Goal: Transaction & Acquisition: Purchase product/service

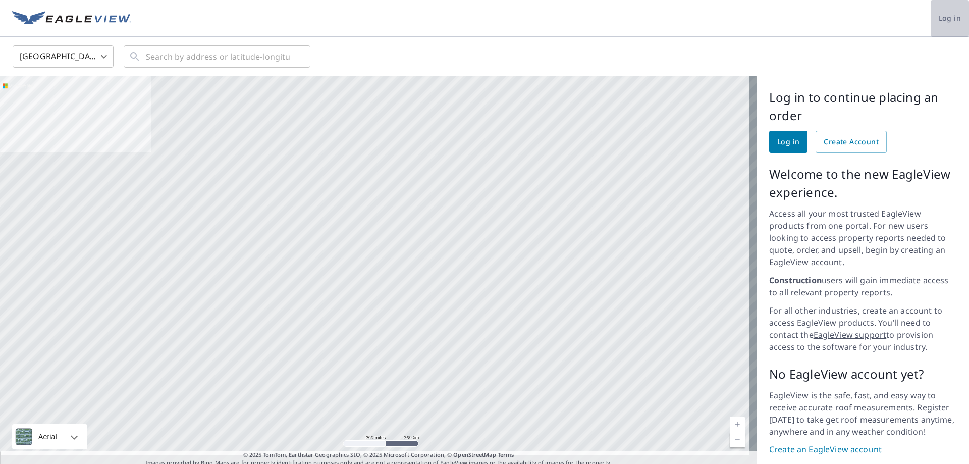
click at [942, 18] on span "Log in" at bounding box center [950, 18] width 22 height 13
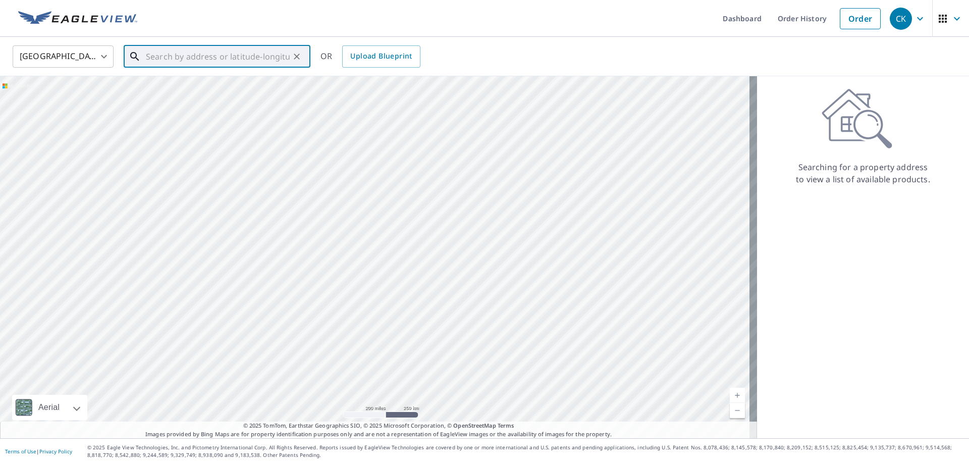
click at [195, 61] on input "text" at bounding box center [218, 56] width 144 height 28
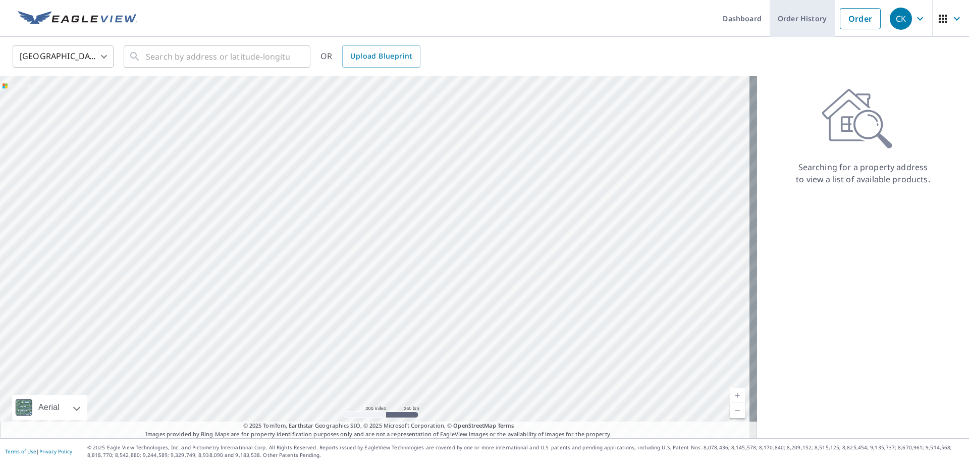
click at [799, 21] on link "Order History" at bounding box center [802, 18] width 65 height 37
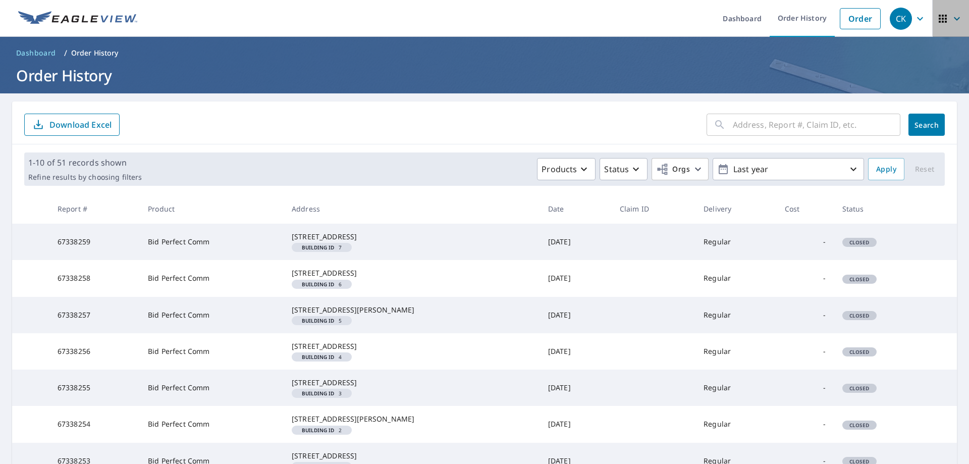
click at [951, 19] on icon "button" at bounding box center [957, 19] width 12 height 12
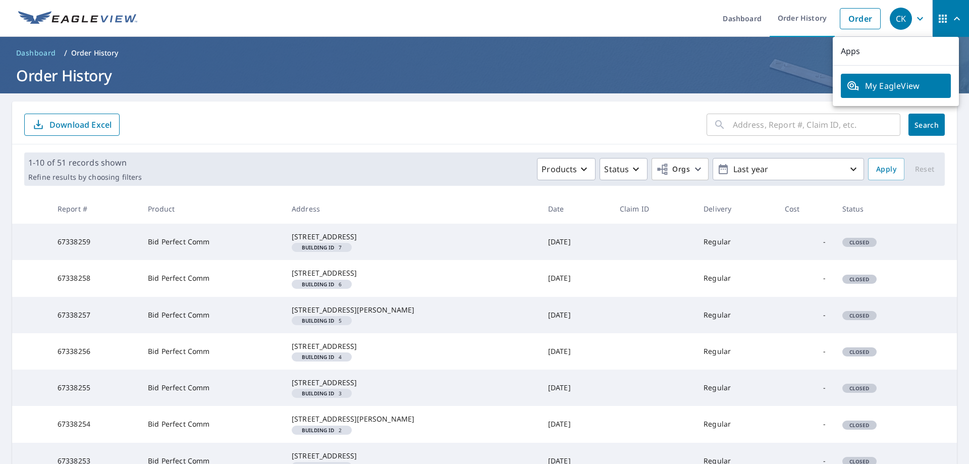
click at [616, 13] on ul "Dashboard Order History Order" at bounding box center [514, 18] width 743 height 37
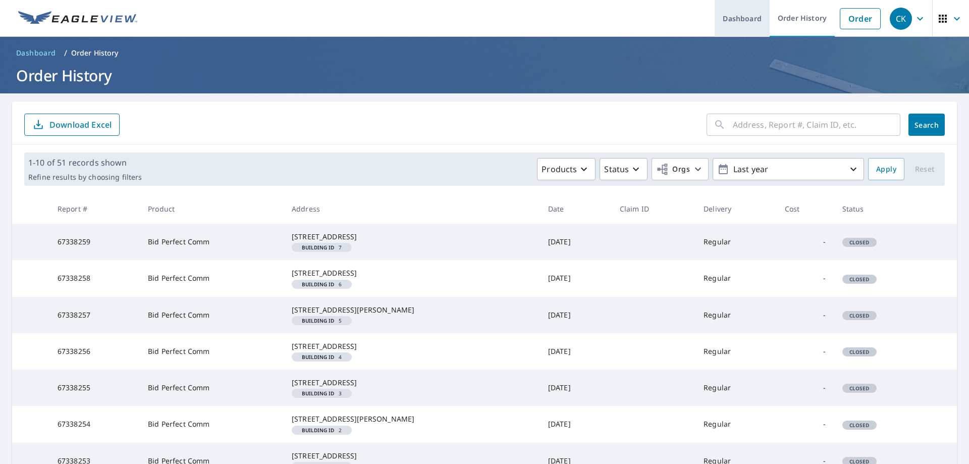
click at [747, 20] on link "Dashboard" at bounding box center [742, 18] width 55 height 37
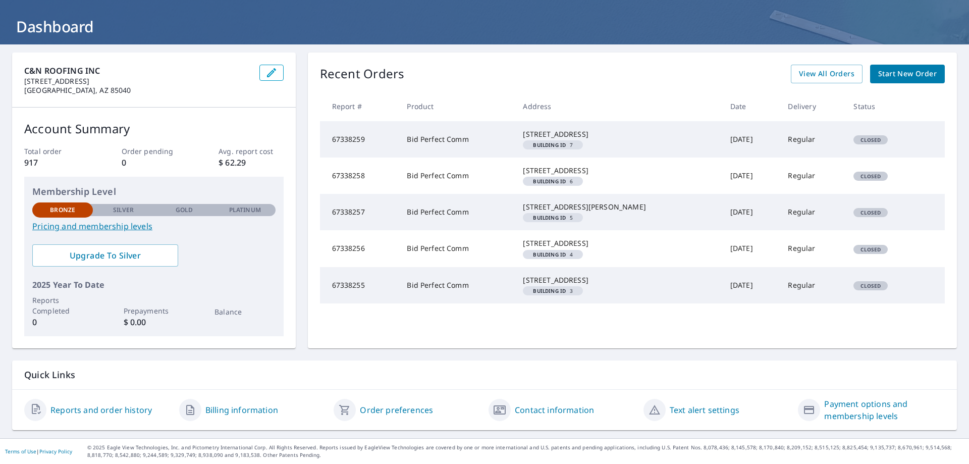
scroll to position [66, 0]
click at [532, 411] on link "Contact information" at bounding box center [554, 410] width 79 height 12
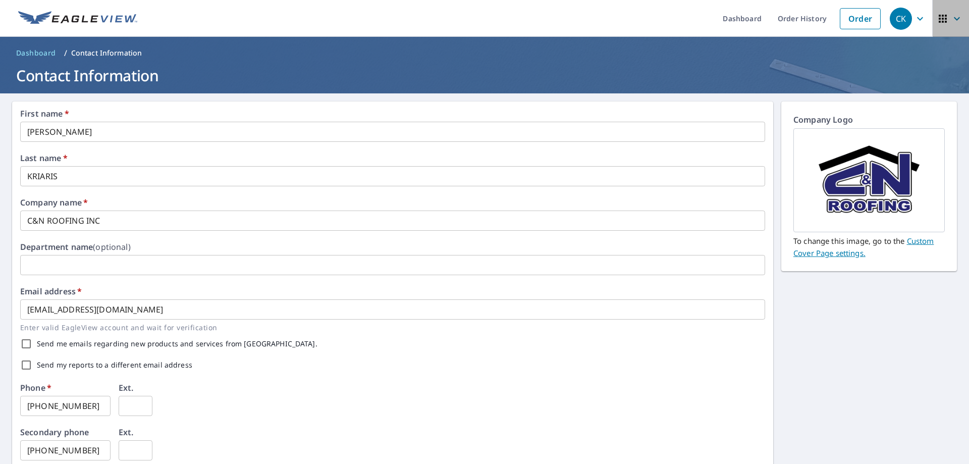
click at [939, 20] on icon "button" at bounding box center [943, 19] width 12 height 12
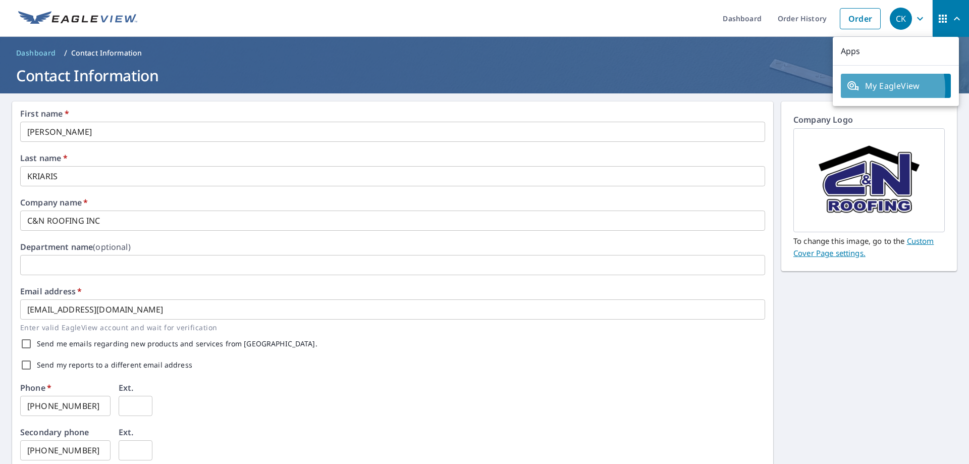
click at [864, 89] on span "My EagleView" at bounding box center [896, 86] width 98 height 12
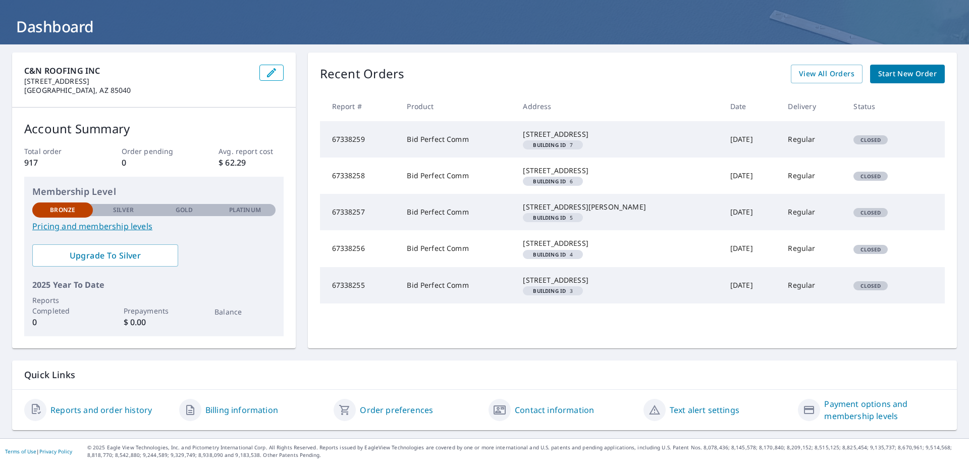
scroll to position [66, 0]
click at [523, 413] on link "Contact information" at bounding box center [554, 410] width 79 height 12
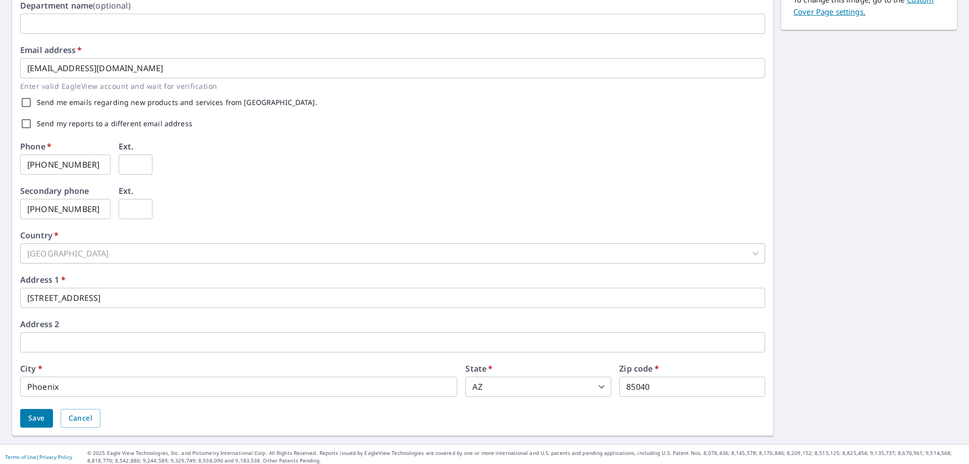
scroll to position [247, 0]
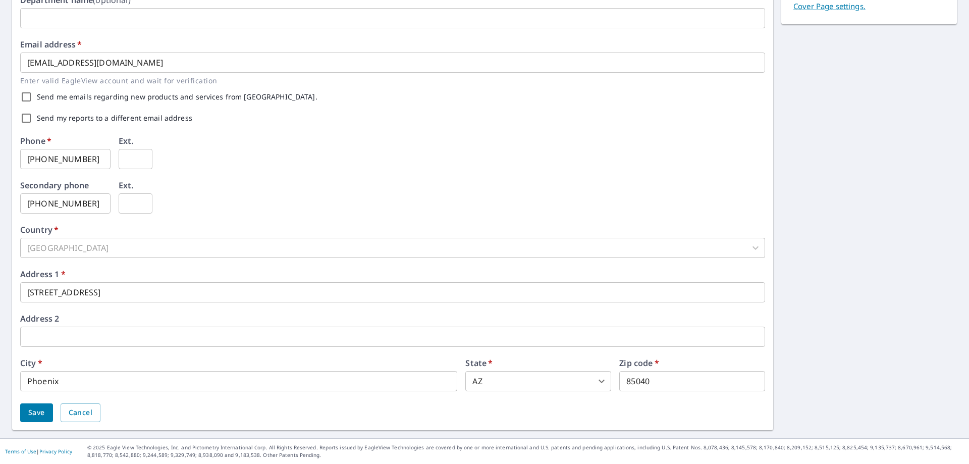
click at [175, 293] on input "601 East Broadway Rd." at bounding box center [392, 292] width 745 height 20
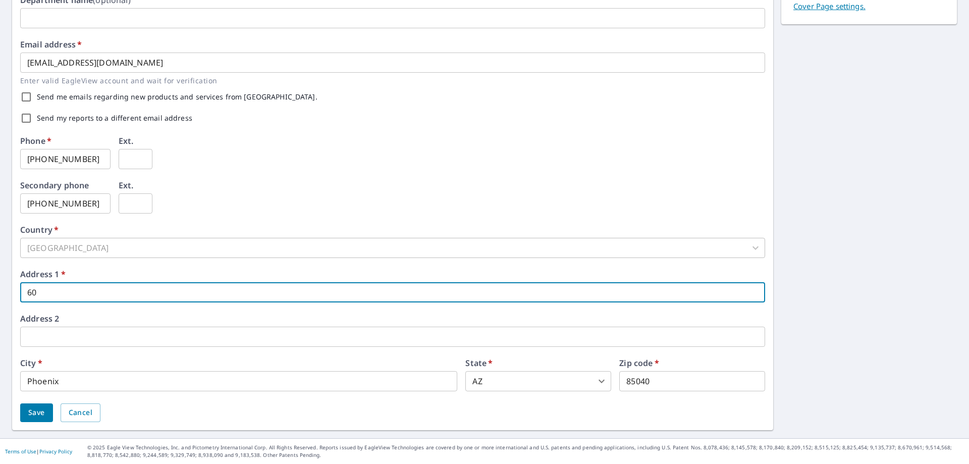
type input "6"
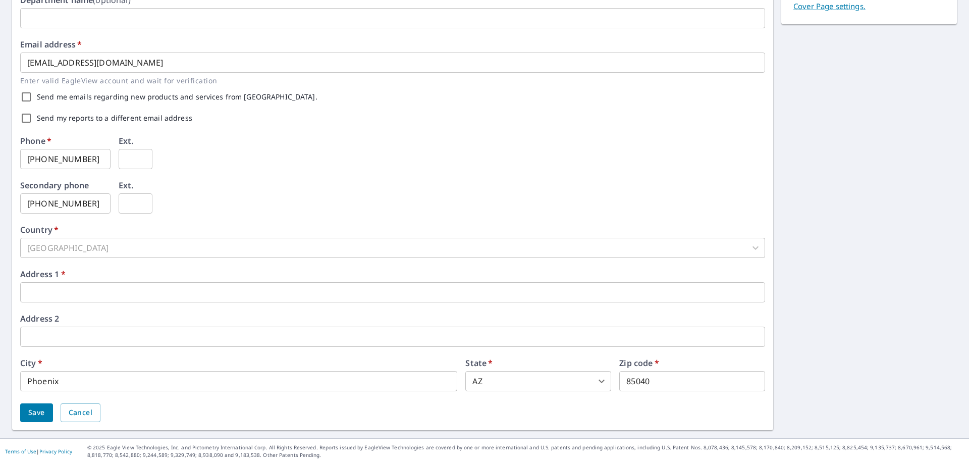
click at [55, 290] on input "text" at bounding box center [392, 292] width 745 height 20
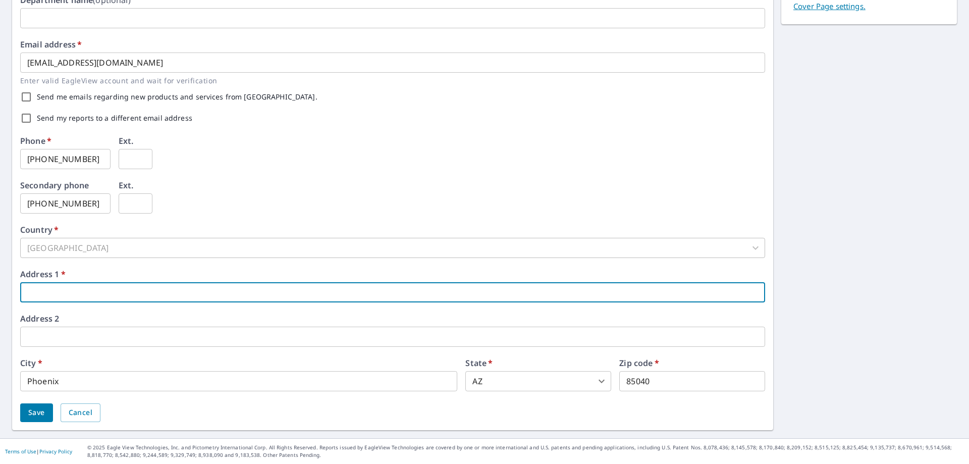
type input "[STREET_ADDRESS]"
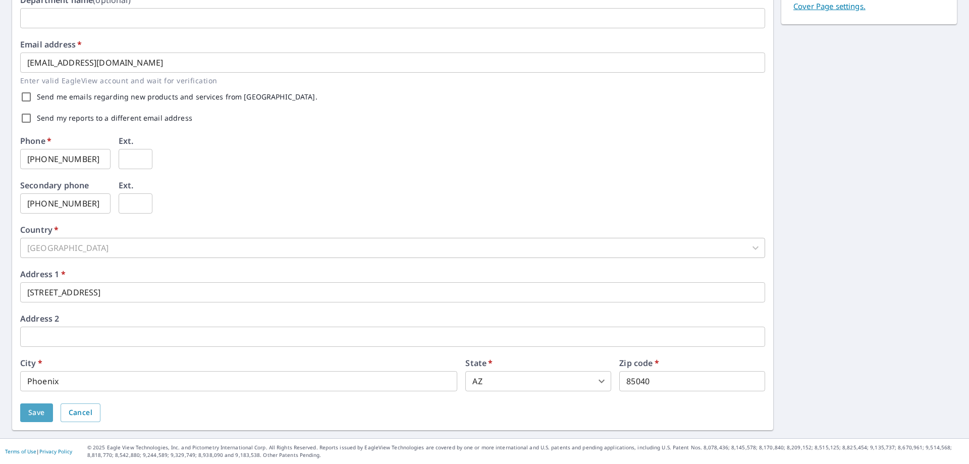
click at [32, 407] on span "Save" at bounding box center [36, 412] width 17 height 13
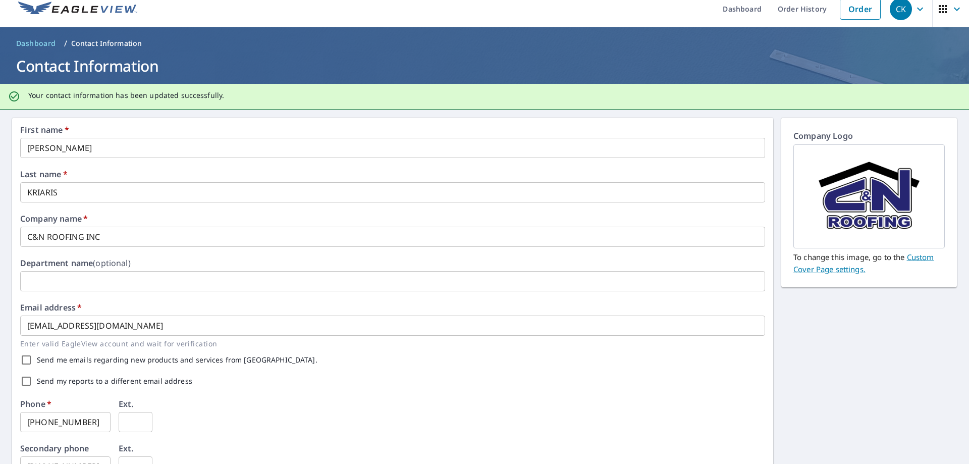
scroll to position [0, 0]
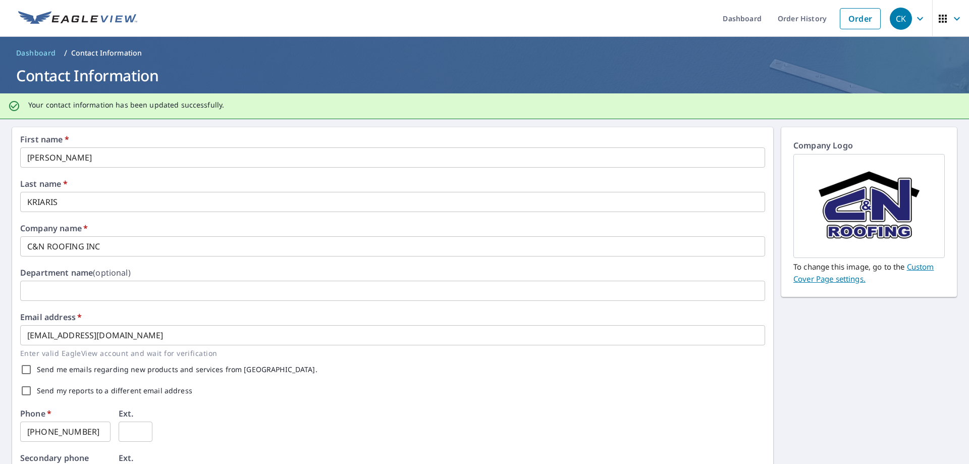
click at [115, 53] on p "Contact Information" at bounding box center [106, 53] width 71 height 10
click at [43, 55] on span "Dashboard" at bounding box center [36, 53] width 40 height 10
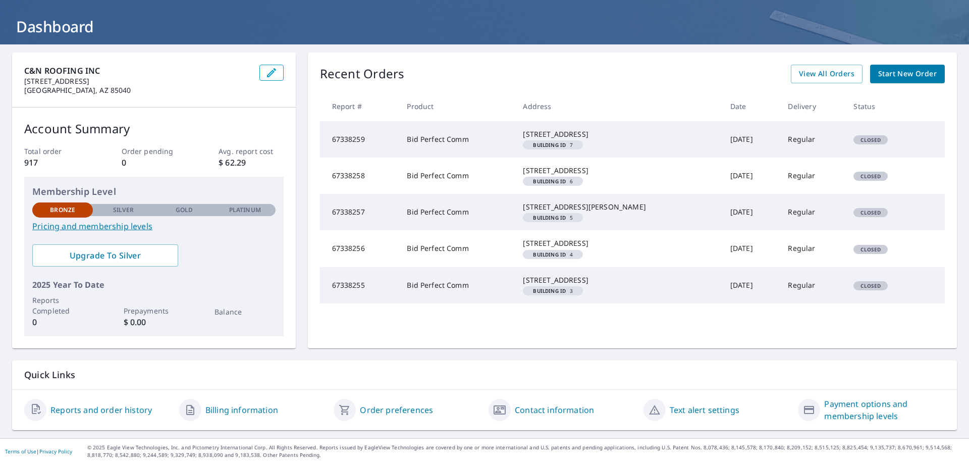
scroll to position [66, 0]
click at [216, 410] on link "Billing information" at bounding box center [241, 410] width 73 height 12
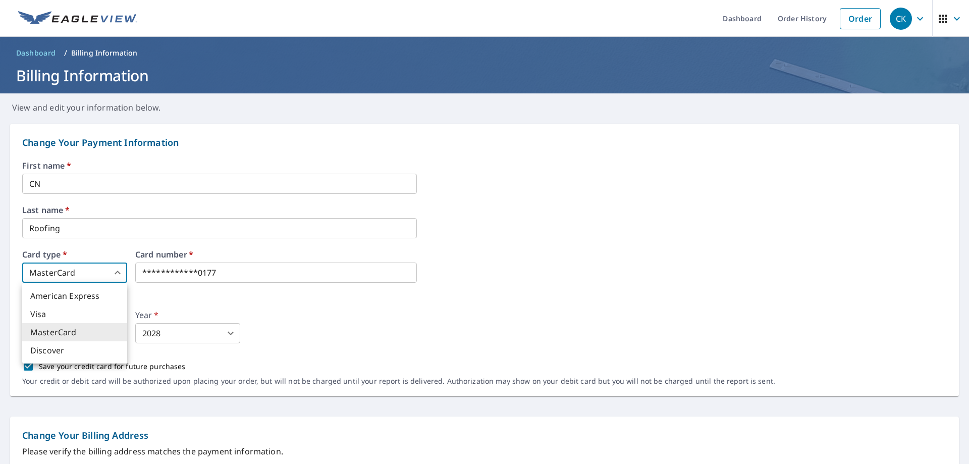
click at [119, 271] on body "**********" at bounding box center [484, 232] width 969 height 464
click at [337, 327] on div at bounding box center [484, 232] width 969 height 464
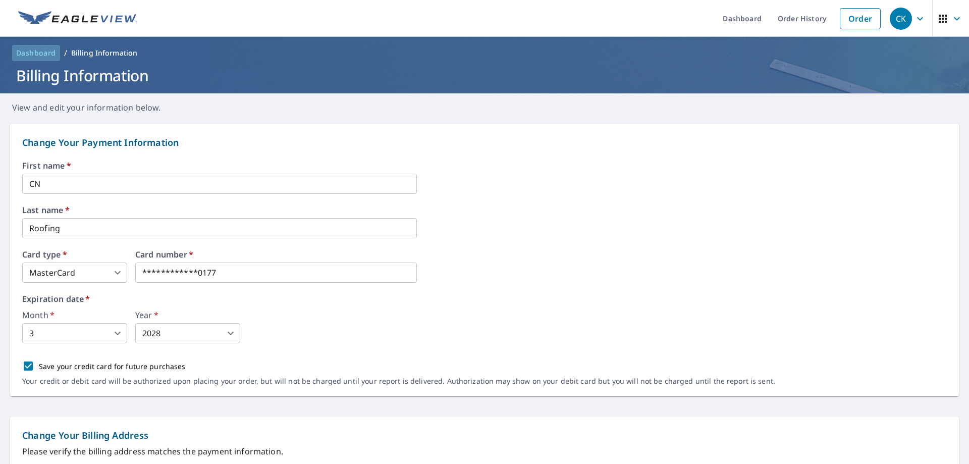
click at [45, 54] on span "Dashboard" at bounding box center [36, 53] width 40 height 10
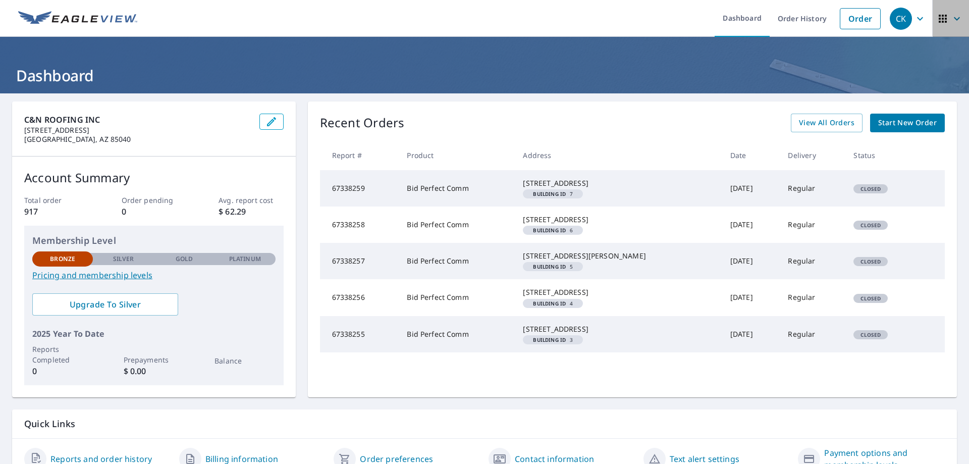
click at [954, 19] on icon "button" at bounding box center [957, 19] width 6 height 4
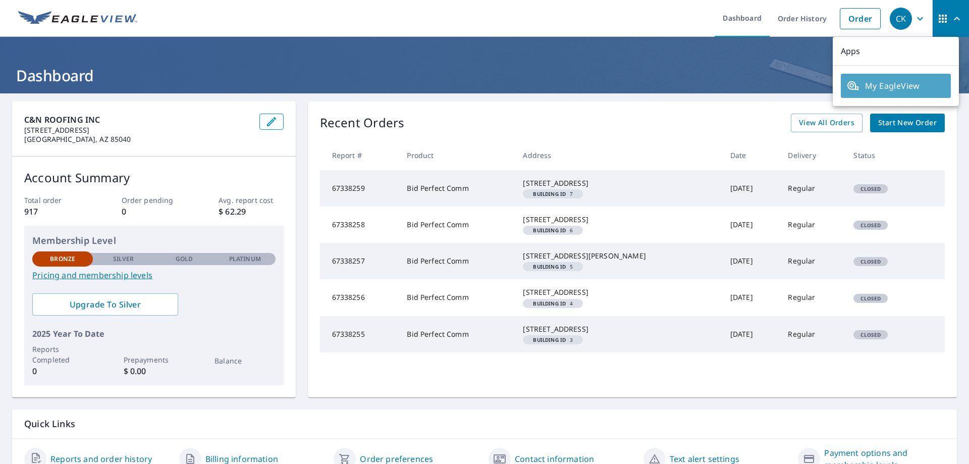
click at [897, 87] on span "My EagleView" at bounding box center [896, 86] width 98 height 12
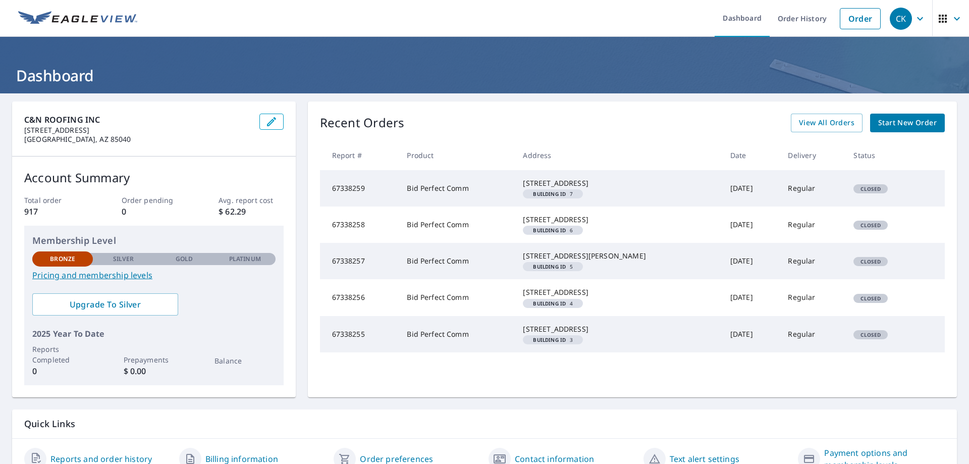
click at [120, 275] on link "Pricing and membership levels" at bounding box center [153, 275] width 243 height 12
click at [751, 14] on link "Dashboard" at bounding box center [742, 18] width 55 height 37
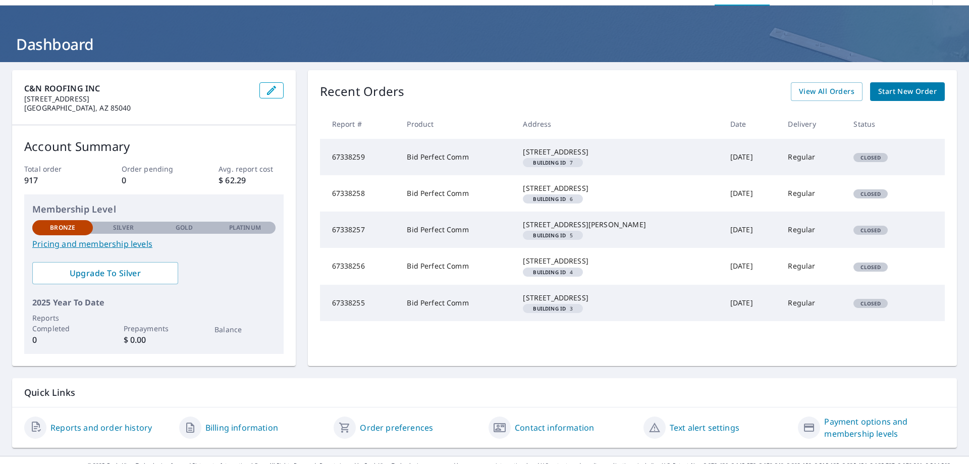
scroll to position [66, 0]
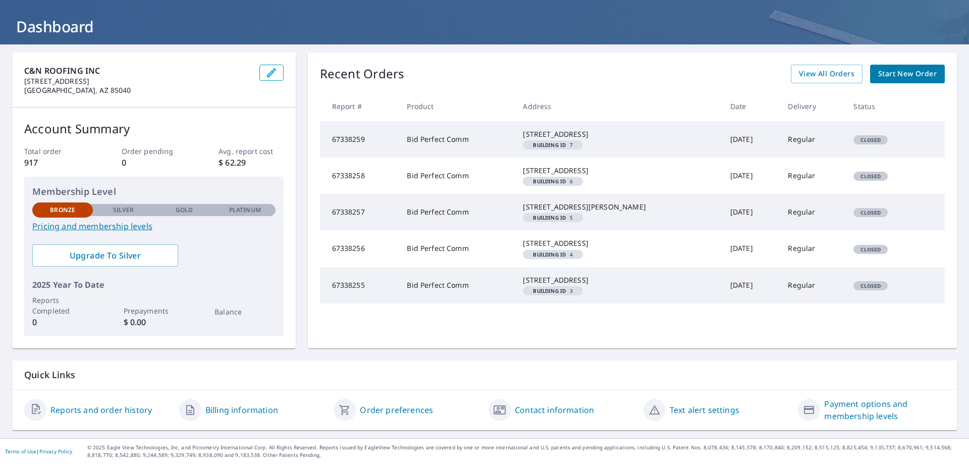
click at [243, 409] on link "Billing information" at bounding box center [241, 410] width 73 height 12
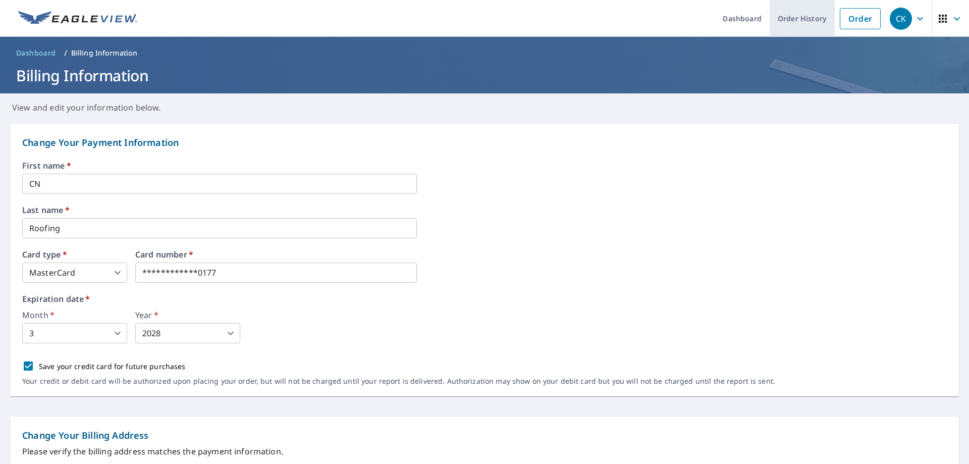
click at [781, 22] on link "Order History" at bounding box center [802, 18] width 65 height 37
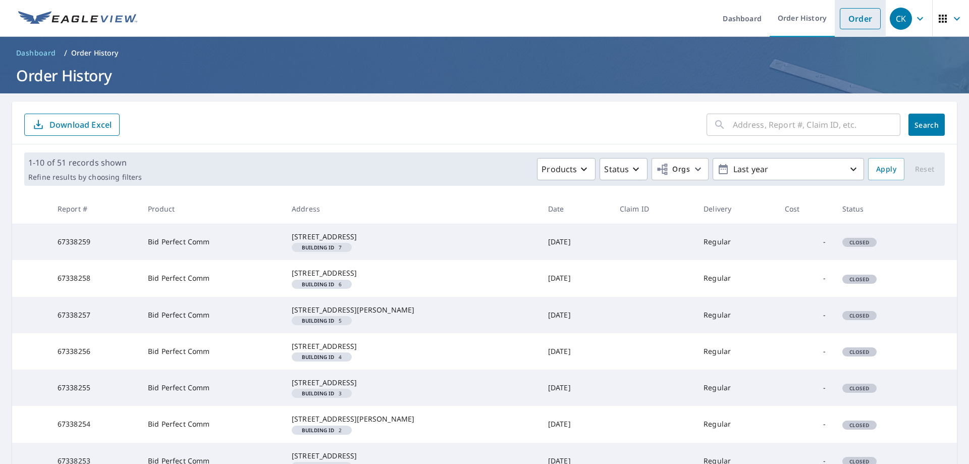
click at [850, 18] on link "Order" at bounding box center [860, 18] width 41 height 21
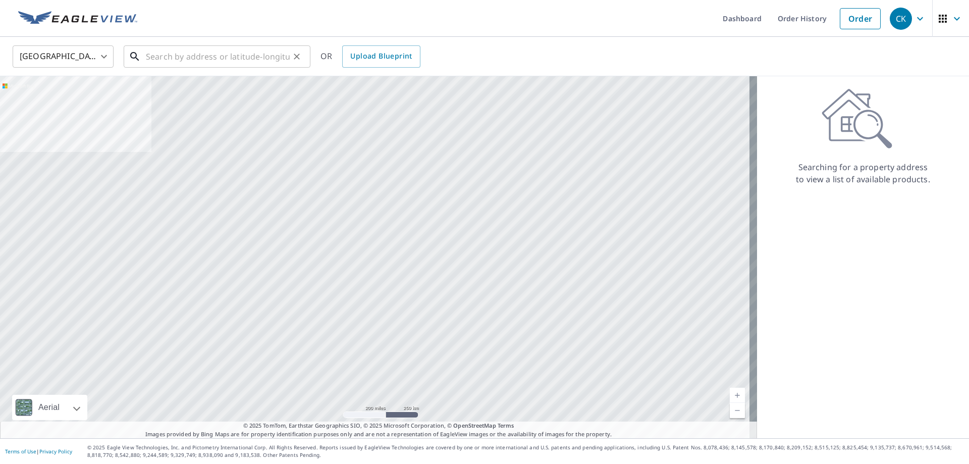
click at [205, 61] on input "text" at bounding box center [218, 56] width 144 height 28
click at [198, 58] on input "text" at bounding box center [218, 56] width 144 height 28
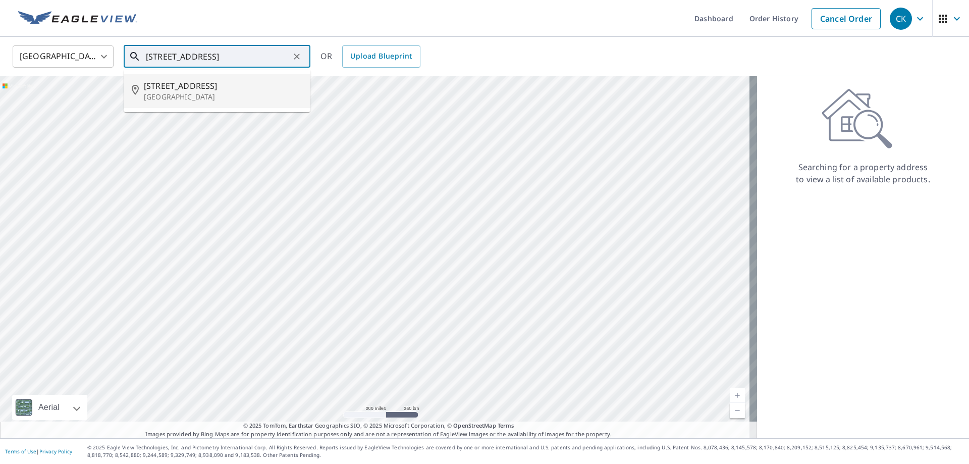
click at [195, 90] on span "5505 Springhouse Dr" at bounding box center [223, 86] width 159 height 12
type input "5505 Springhouse Dr Pleasanton, CA 94588"
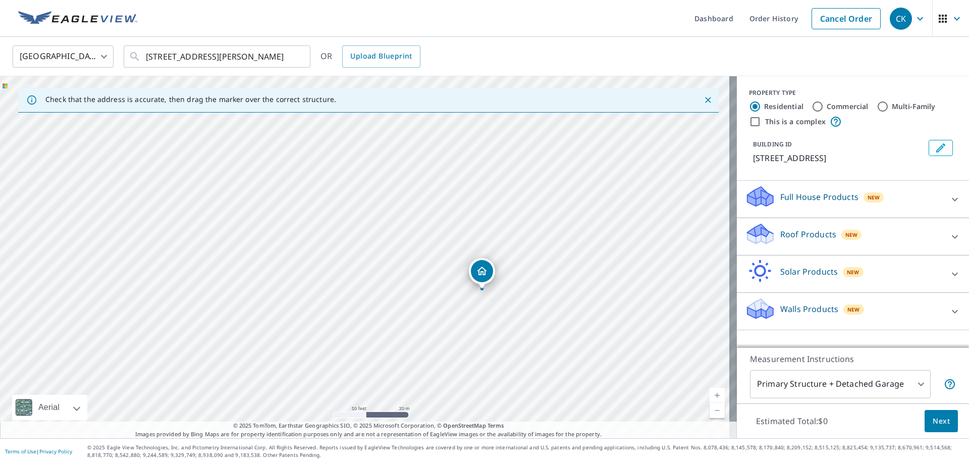
click at [812, 103] on input "Commercial" at bounding box center [818, 106] width 12 height 12
radio input "true"
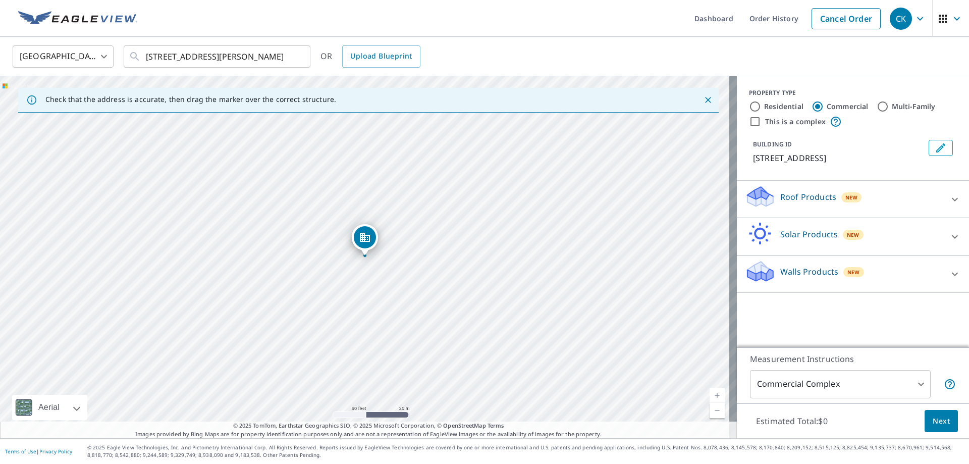
type input "4"
click at [792, 198] on p "Roof Products" at bounding box center [809, 197] width 56 height 12
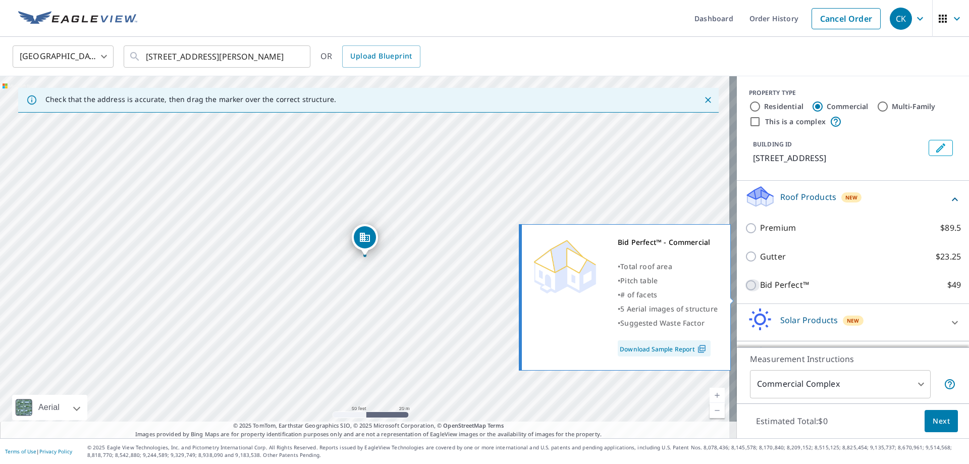
click at [745, 291] on input "Bid Perfect™ $49" at bounding box center [752, 285] width 15 height 12
checkbox input "true"
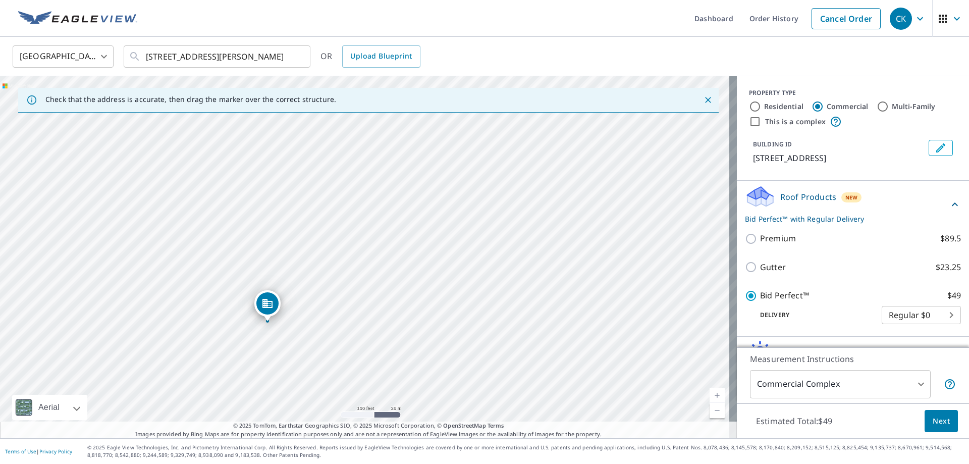
drag, startPoint x: 299, startPoint y: 219, endPoint x: 225, endPoint y: 282, distance: 97.4
click at [225, 282] on div "5505 Springhouse Dr Pleasanton, CA 94588" at bounding box center [368, 257] width 737 height 362
drag, startPoint x: 269, startPoint y: 305, endPoint x: 231, endPoint y: 200, distance: 111.5
click at [367, 240] on icon "Dropped pin, building 1, Commercial property, 5580 Springhouse Dr Pleasanton, C…" at bounding box center [365, 237] width 12 height 12
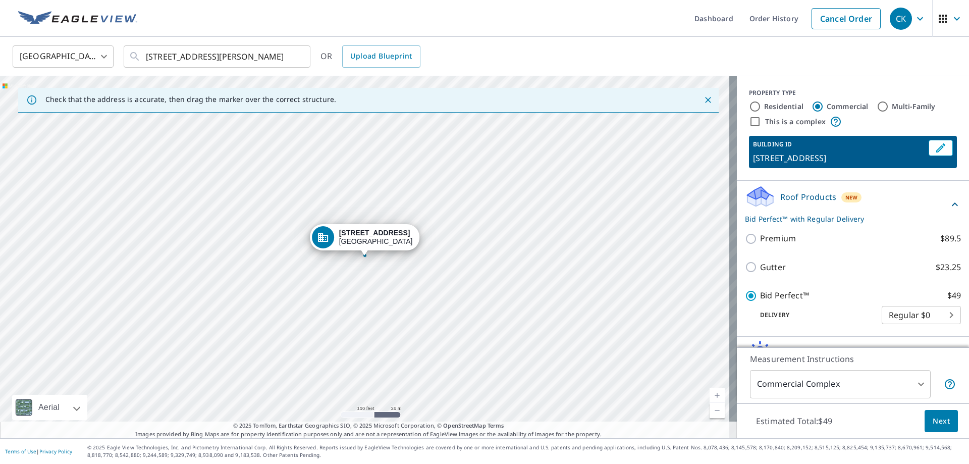
click at [323, 236] on icon "Dropped pin, building 1, Commercial property, 5580 Springhouse Dr Pleasanton, C…" at bounding box center [323, 237] width 10 height 9
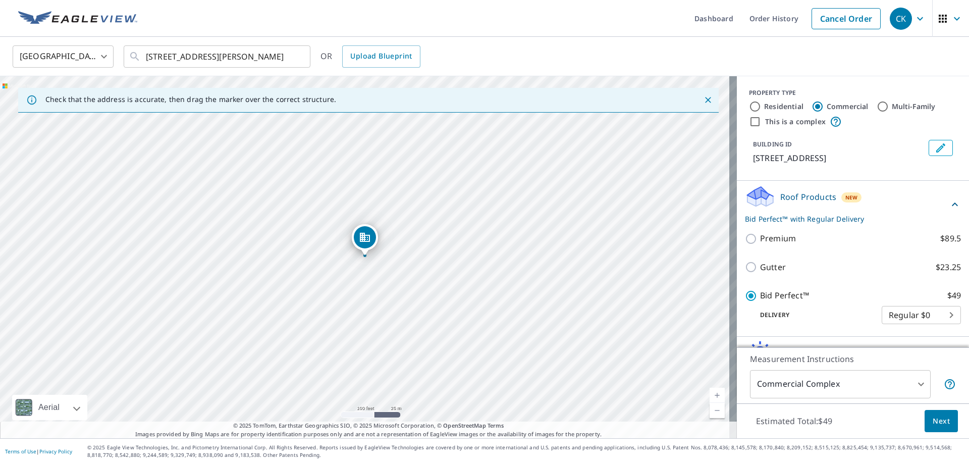
click at [364, 240] on icon "Dropped pin, building 1, Commercial property, 5580 Springhouse Dr Pleasanton, C…" at bounding box center [365, 237] width 10 height 9
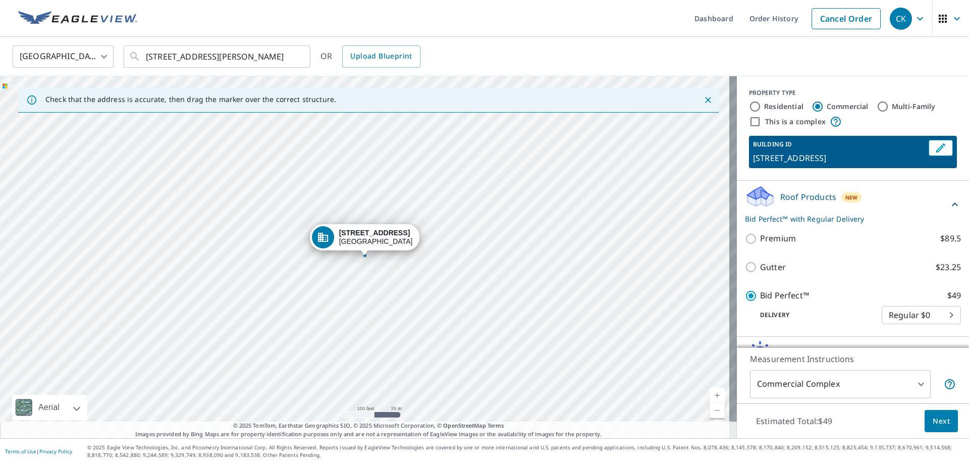
click at [326, 240] on icon "Dropped pin, building 1, Commercial property, 5580 Springhouse Dr Pleasanton, C…" at bounding box center [323, 237] width 12 height 12
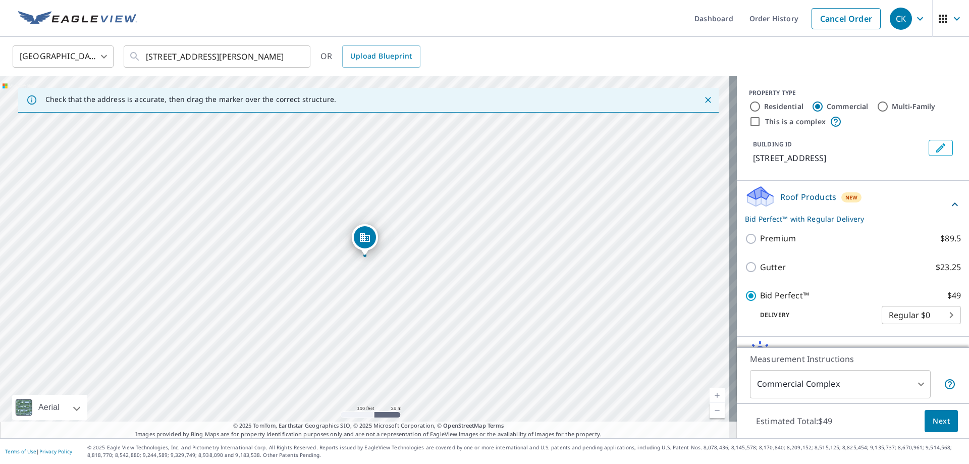
click at [372, 241] on div "Dropped pin, building 1, Commercial property, 5580 Springhouse Dr Pleasanton, C…" at bounding box center [365, 237] width 22 height 22
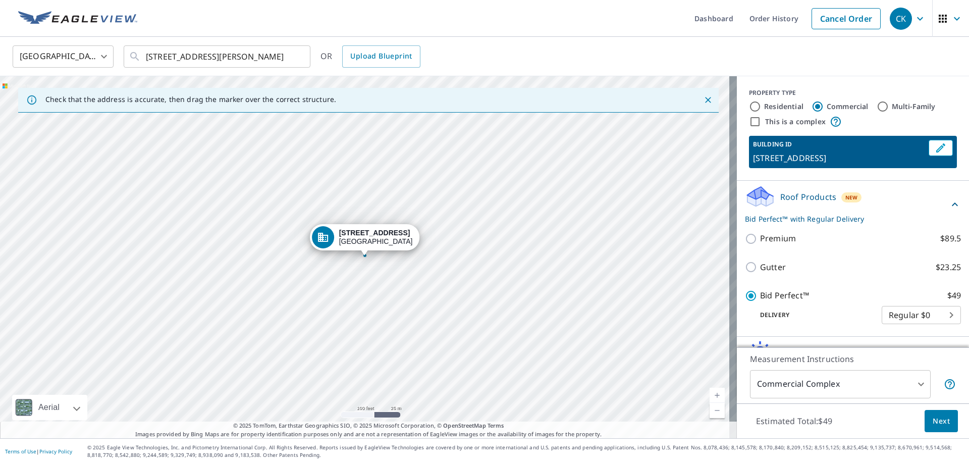
click at [331, 241] on div "Dropped pin, building 1, Commercial property, 5580 Springhouse Dr Pleasanton, C…" at bounding box center [323, 237] width 22 height 22
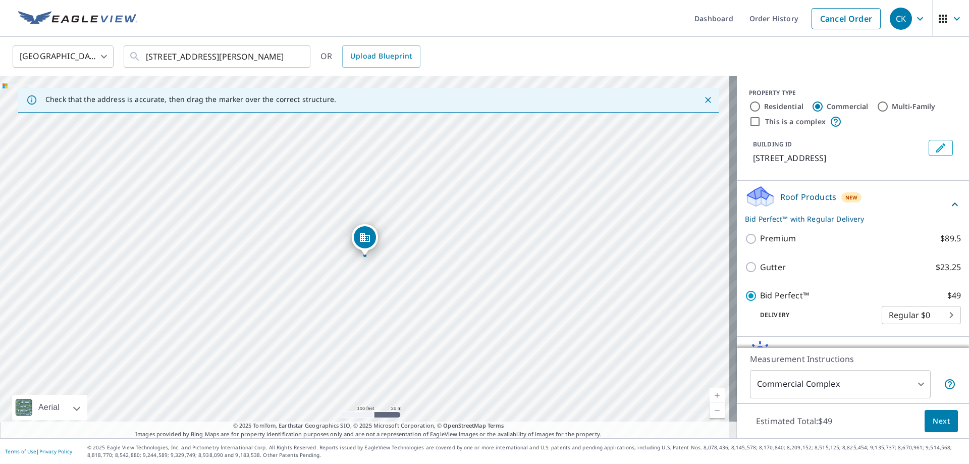
click at [366, 244] on div "Dropped pin, building 1, Commercial property, 5580 Springhouse Dr Pleasanton, C…" at bounding box center [365, 237] width 22 height 22
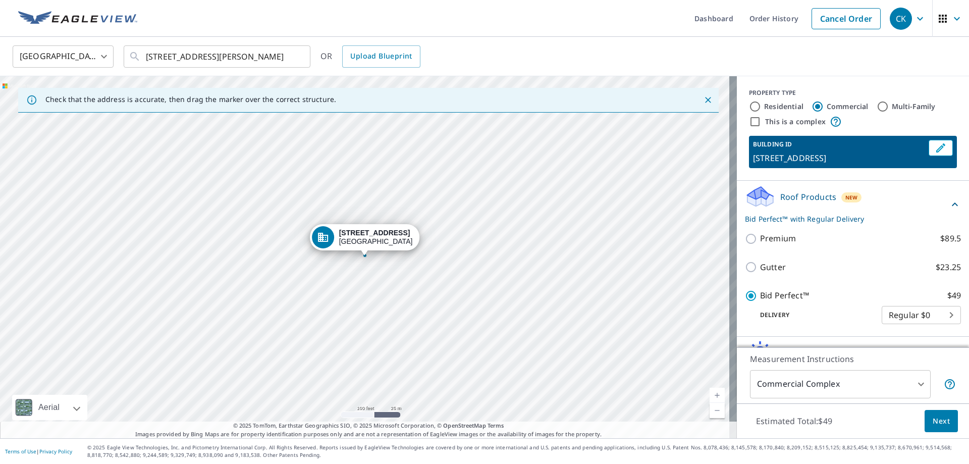
click at [366, 244] on div "5580 Springhouse Dr Pleasanton, CA 94588" at bounding box center [376, 237] width 74 height 17
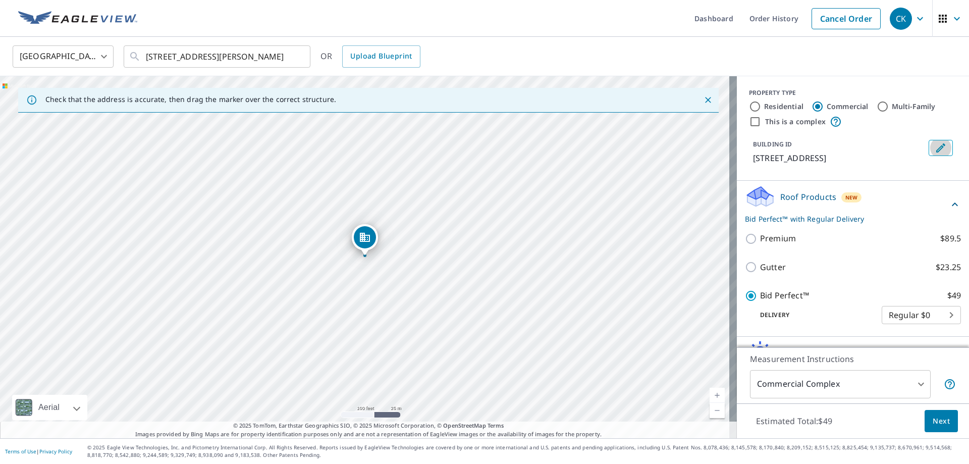
click at [935, 147] on icon "Edit building 1" at bounding box center [941, 148] width 12 height 12
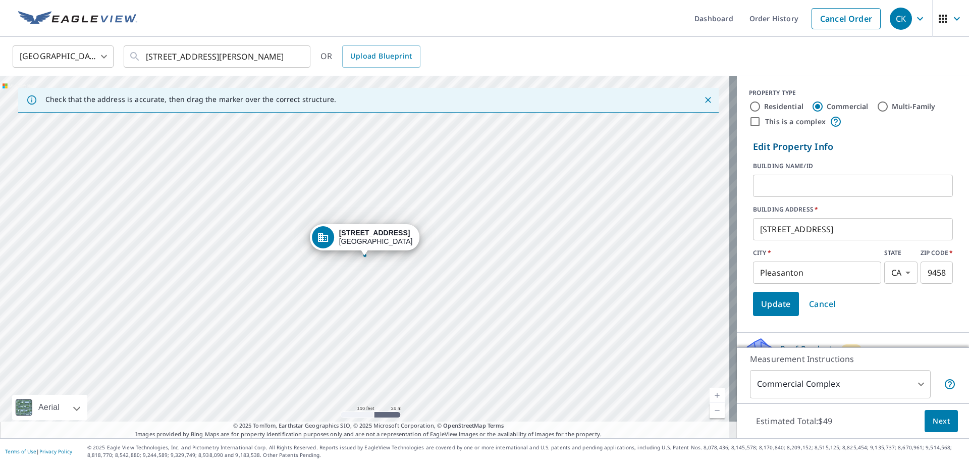
click at [795, 190] on input "text" at bounding box center [853, 186] width 200 height 28
click at [370, 240] on icon "Dropped pin, building 1, Commercial property, 5580 Springhouse Dr Pleasanton, C…" at bounding box center [365, 237] width 12 height 12
click at [370, 240] on div "5580 Springhouse Dr Pleasanton, CA 94588" at bounding box center [376, 237] width 74 height 17
click at [370, 240] on icon "Dropped pin, building 1, Commercial property, 5580 Springhouse Dr Pleasanton, C…" at bounding box center [365, 237] width 12 height 12
click at [749, 122] on input "This is a complex" at bounding box center [755, 122] width 12 height 12
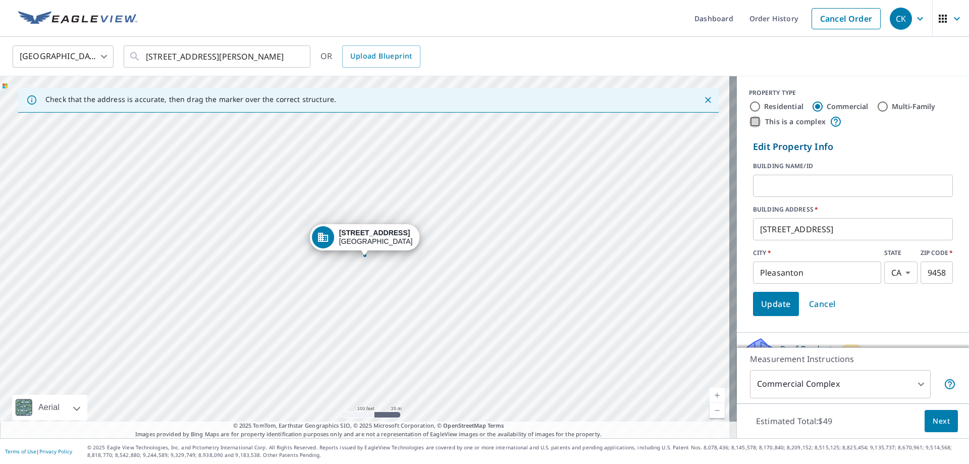
checkbox input "true"
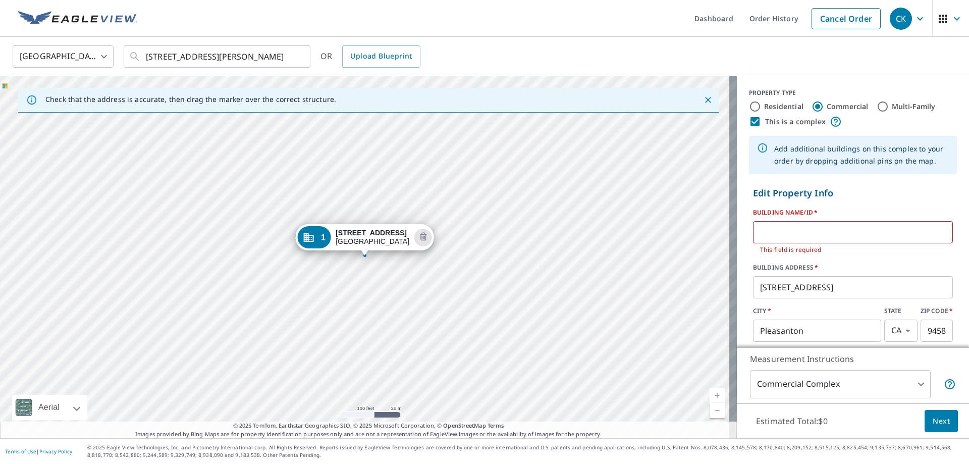
click at [310, 239] on icon "Dropped pin, building 1, Commercial property, 5580 Springhouse Dr Pleasanton, C…" at bounding box center [308, 237] width 10 height 9
click at [310, 239] on div "1 [STREET_ADDRESS][PERSON_NAME]" at bounding box center [368, 257] width 737 height 362
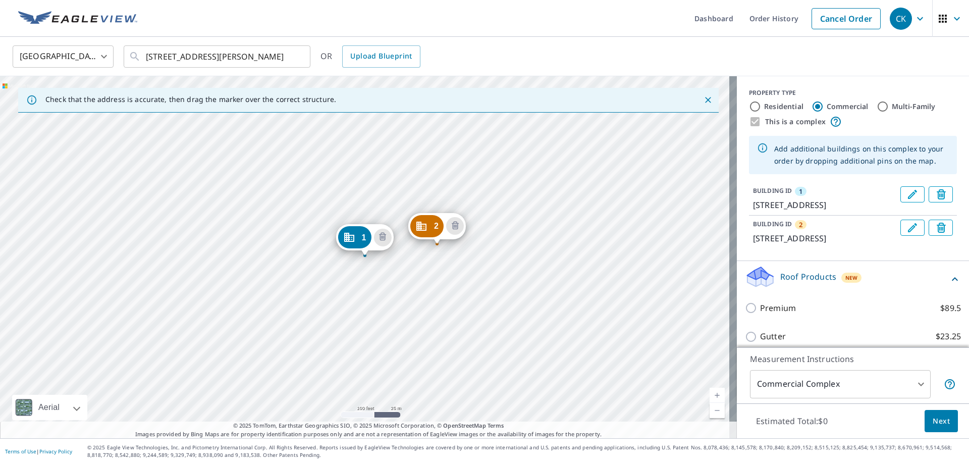
drag, startPoint x: 312, startPoint y: 235, endPoint x: 439, endPoint y: 241, distance: 127.9
click at [937, 426] on span "Next" at bounding box center [941, 421] width 17 height 13
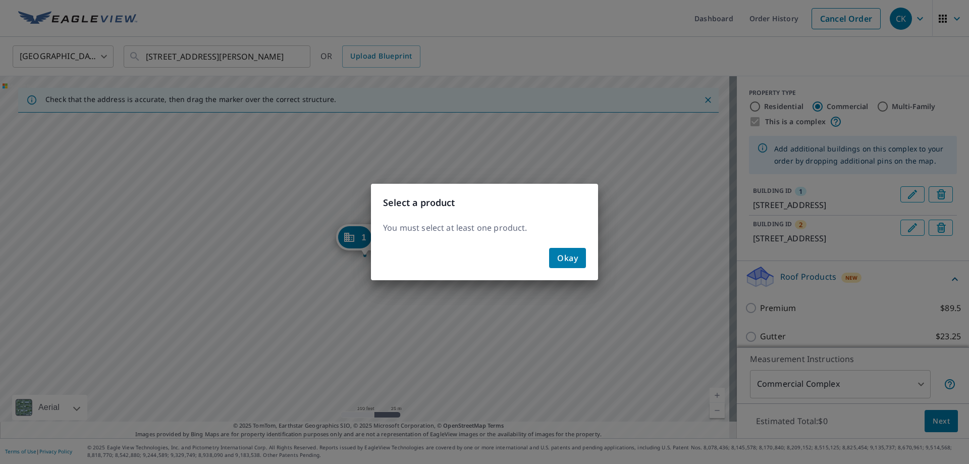
click at [576, 260] on span "Okay" at bounding box center [567, 258] width 21 height 14
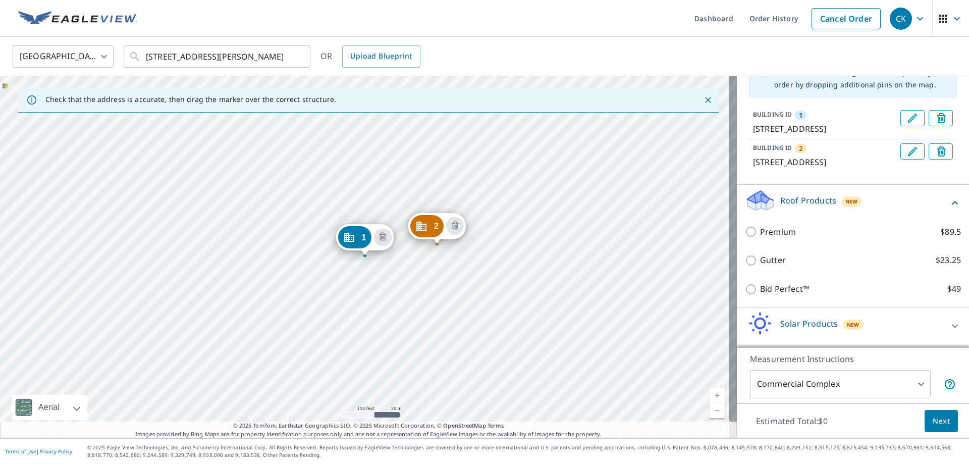
scroll to position [101, 0]
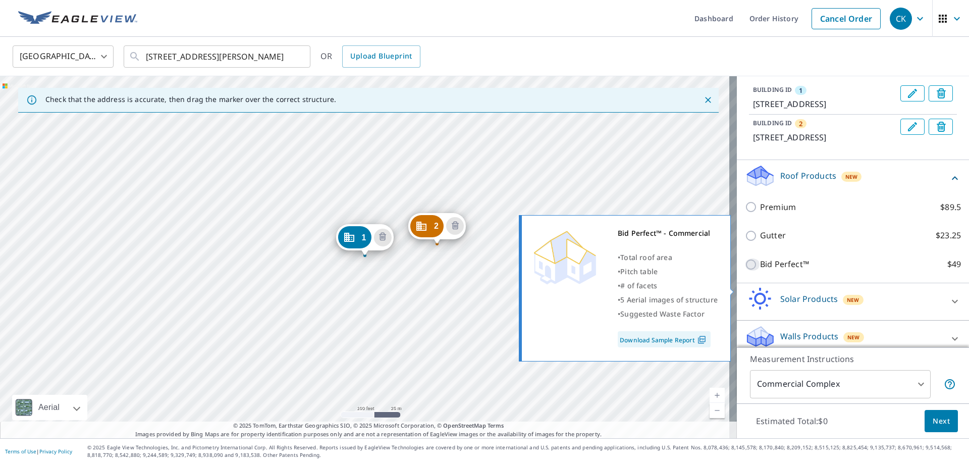
click at [747, 271] on input "Bid Perfect™ $49" at bounding box center [752, 265] width 15 height 12
checkbox input "true"
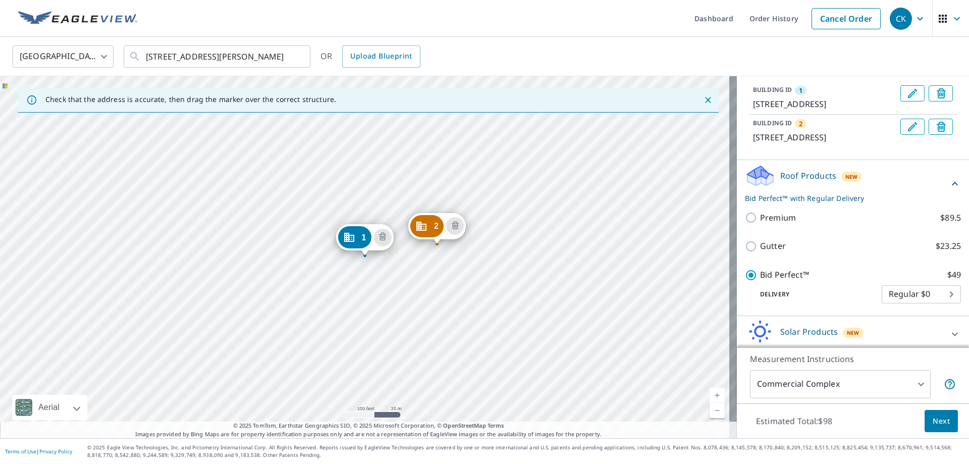
click at [935, 423] on span "Next" at bounding box center [941, 421] width 17 height 13
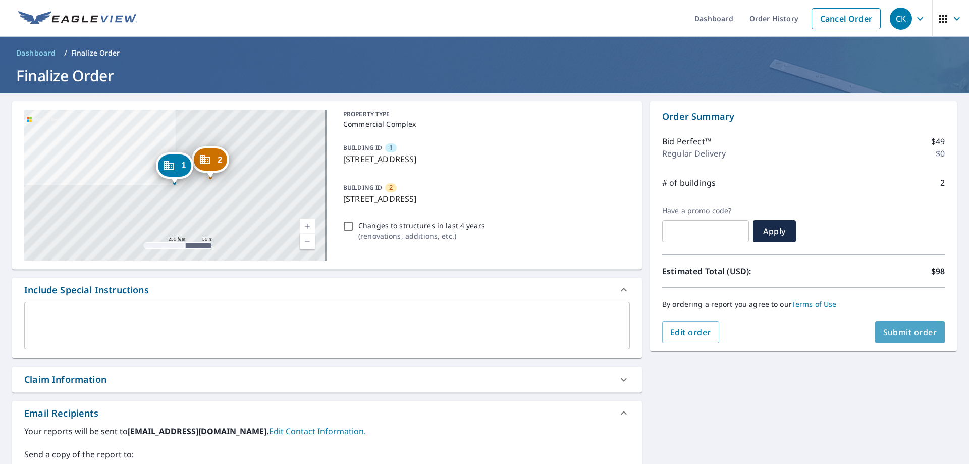
click at [897, 331] on span "Submit order" at bounding box center [911, 332] width 54 height 11
checkbox input "true"
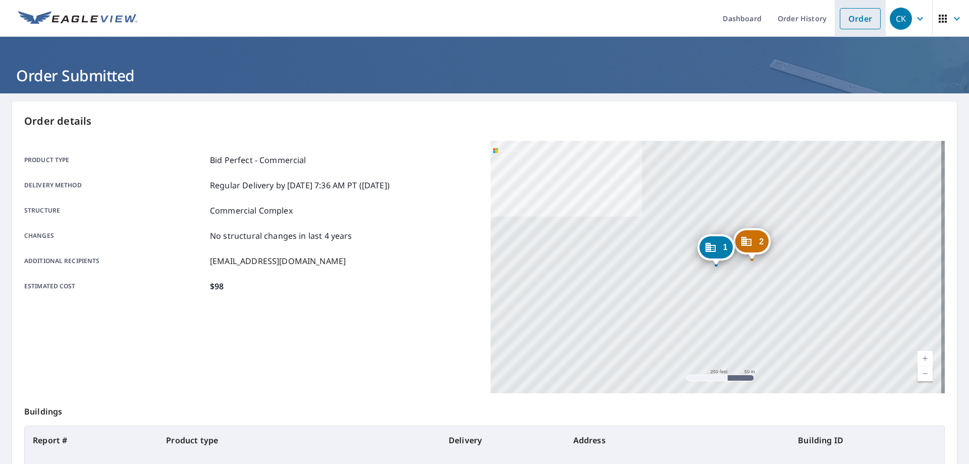
click at [857, 23] on link "Order" at bounding box center [860, 18] width 41 height 21
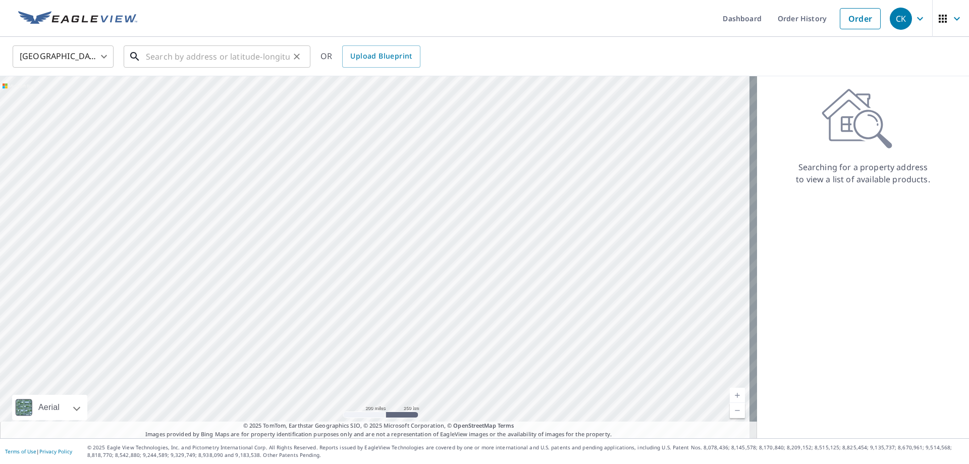
click at [245, 59] on input "text" at bounding box center [218, 56] width 144 height 28
click at [170, 63] on input "text" at bounding box center [218, 56] width 144 height 28
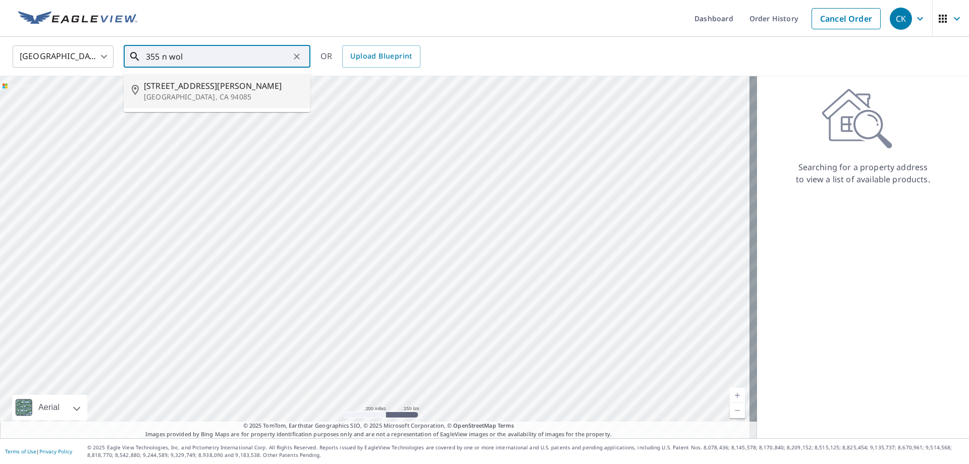
click at [175, 88] on span "355 N Wolfe Rd" at bounding box center [223, 86] width 159 height 12
type input "355 N Wolfe Rd Sunnyvale, CA 94085"
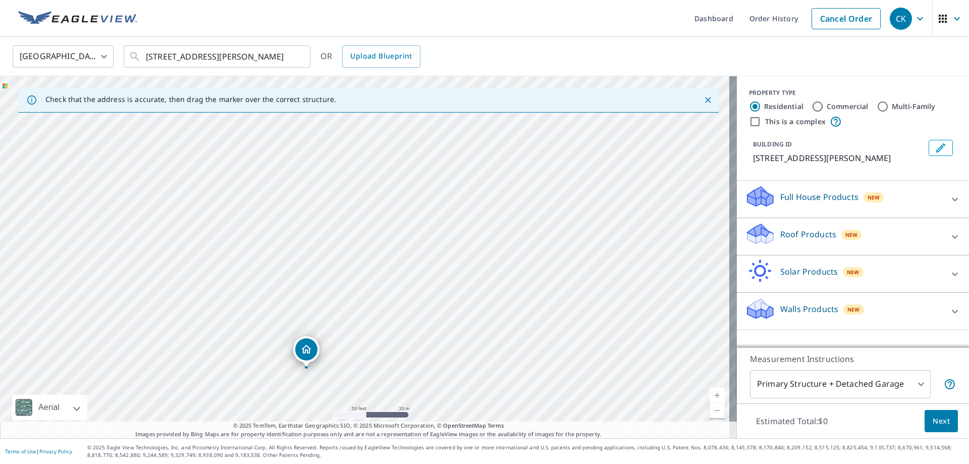
drag, startPoint x: 307, startPoint y: 248, endPoint x: 354, endPoint y: 318, distance: 84.4
click at [354, 318] on div "355 N Wolfe Rd Sunnyvale, CA 94085" at bounding box center [368, 257] width 737 height 362
drag, startPoint x: 349, startPoint y: 326, endPoint x: 361, endPoint y: 248, distance: 78.0
click at [361, 248] on div "355 N Wolfe Rd Sunnyvale, CA 94085" at bounding box center [368, 257] width 737 height 362
drag, startPoint x: 323, startPoint y: 273, endPoint x: 255, endPoint y: 210, distance: 92.6
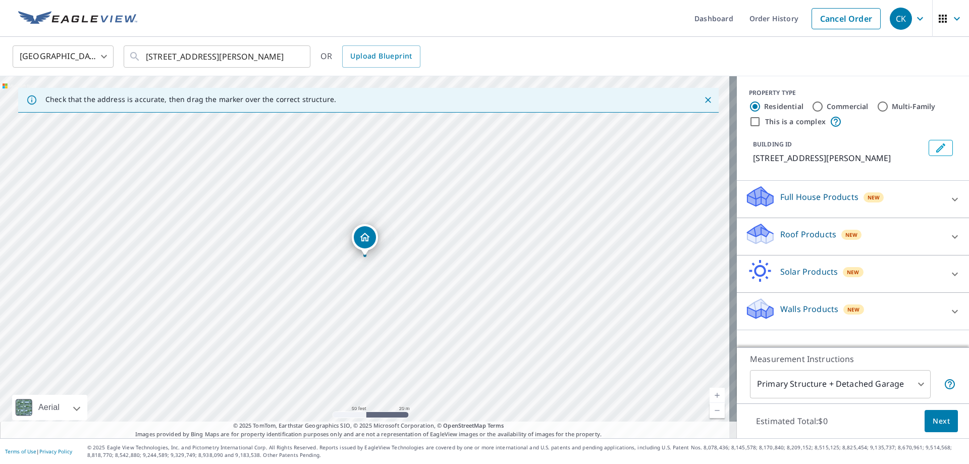
click at [810, 100] on div "PROPERTY TYPE Residential Commercial Multi-Family This is a complex" at bounding box center [853, 107] width 208 height 39
click at [812, 102] on input "Commercial" at bounding box center [818, 106] width 12 height 12
radio input "true"
type input "4"
click at [749, 122] on input "This is a complex" at bounding box center [755, 122] width 12 height 12
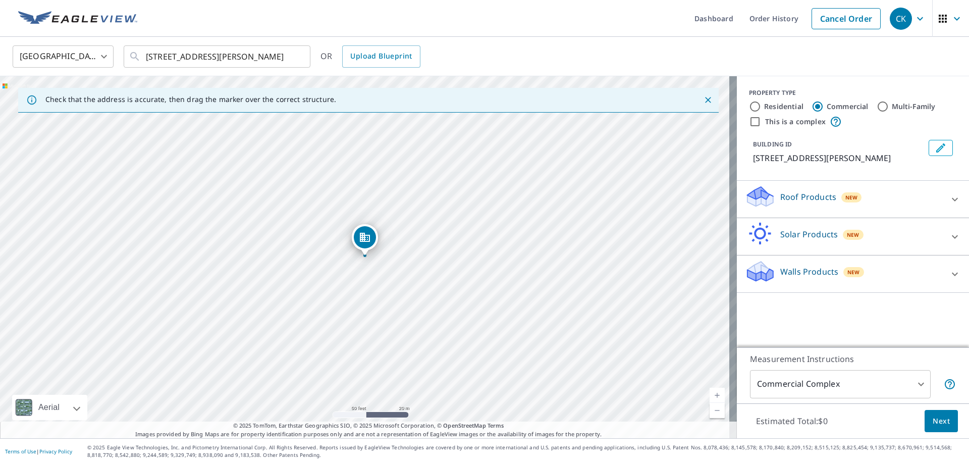
checkbox input "true"
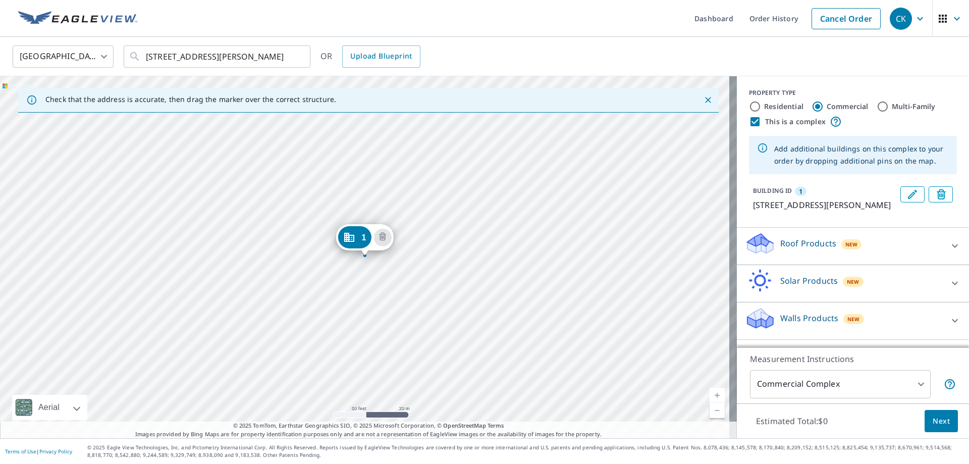
scroll to position [5, 0]
click at [764, 246] on icon at bounding box center [761, 240] width 26 height 13
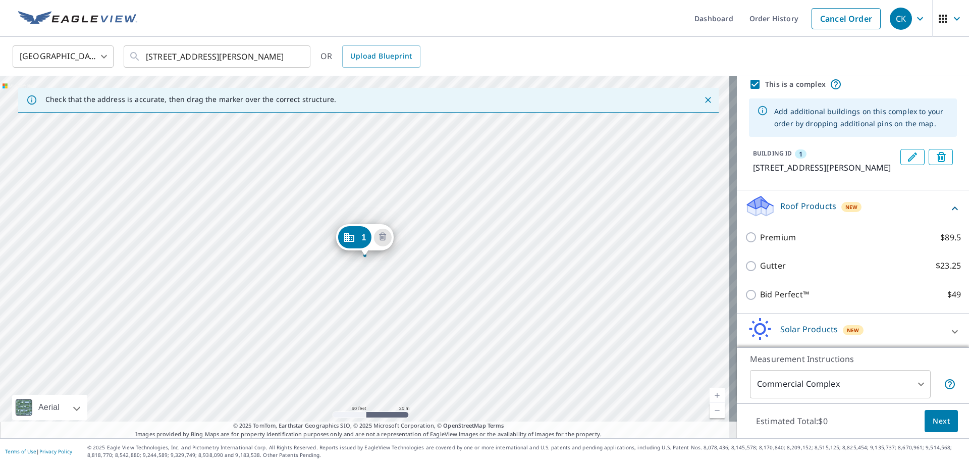
scroll to position [55, 0]
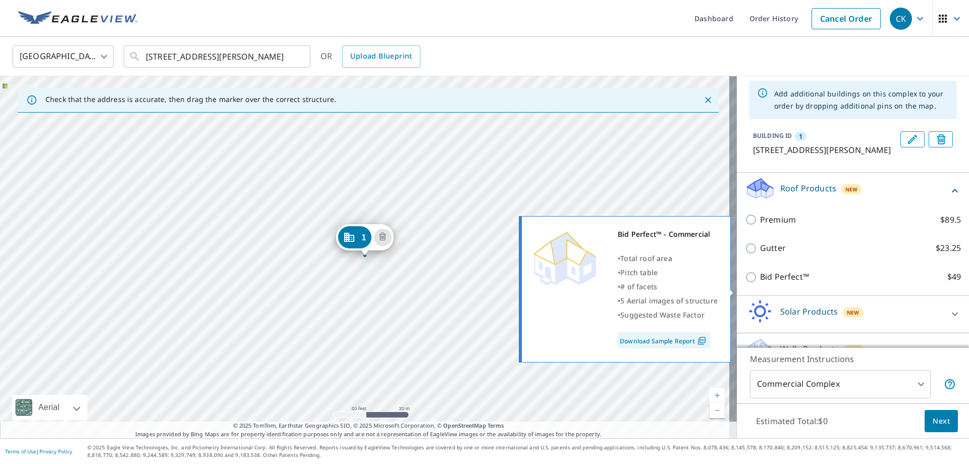
click at [745, 283] on input "Bid Perfect™ $49" at bounding box center [752, 277] width 15 height 12
checkbox input "true"
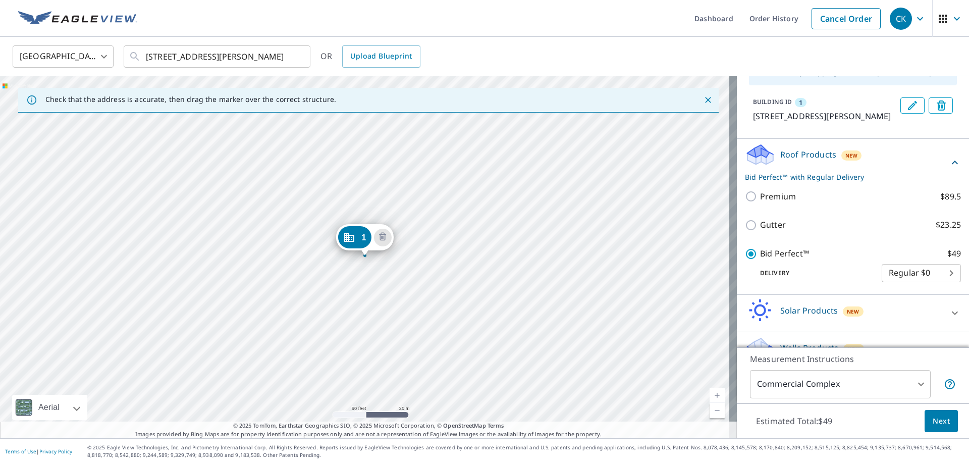
scroll to position [106, 0]
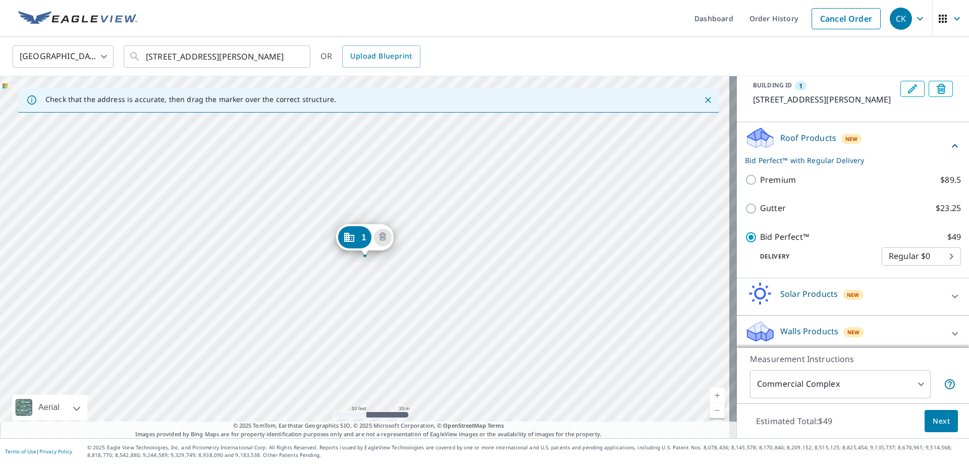
click at [356, 241] on div "1" at bounding box center [354, 237] width 33 height 22
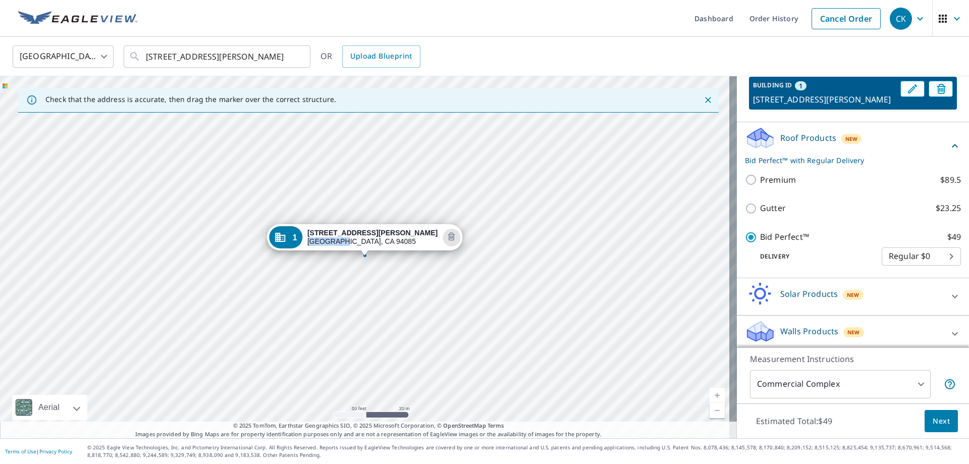
click at [356, 241] on div "355 N Wolfe Rd Sunnyvale, CA 94085" at bounding box center [372, 237] width 130 height 17
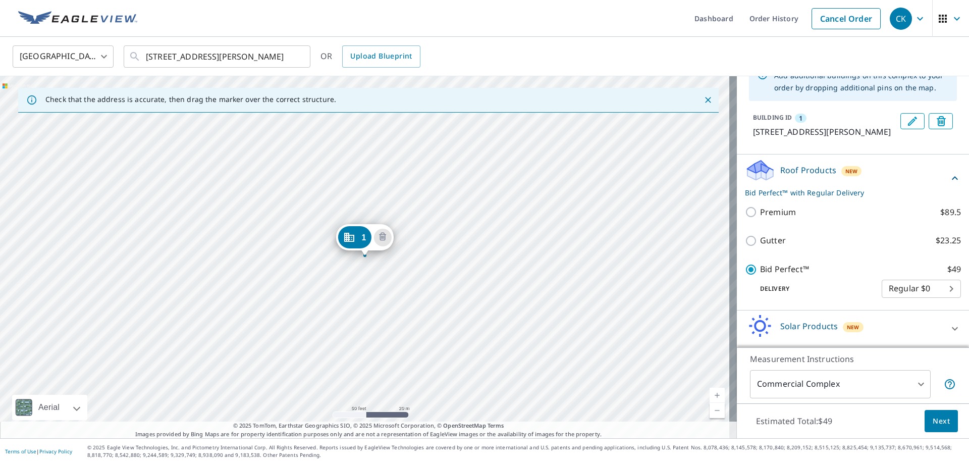
scroll to position [22, 0]
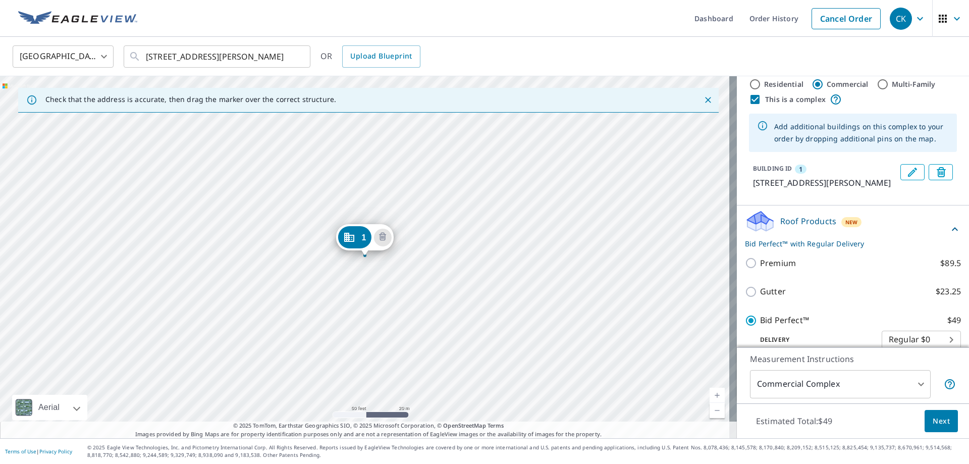
click at [357, 244] on div "1" at bounding box center [354, 237] width 33 height 22
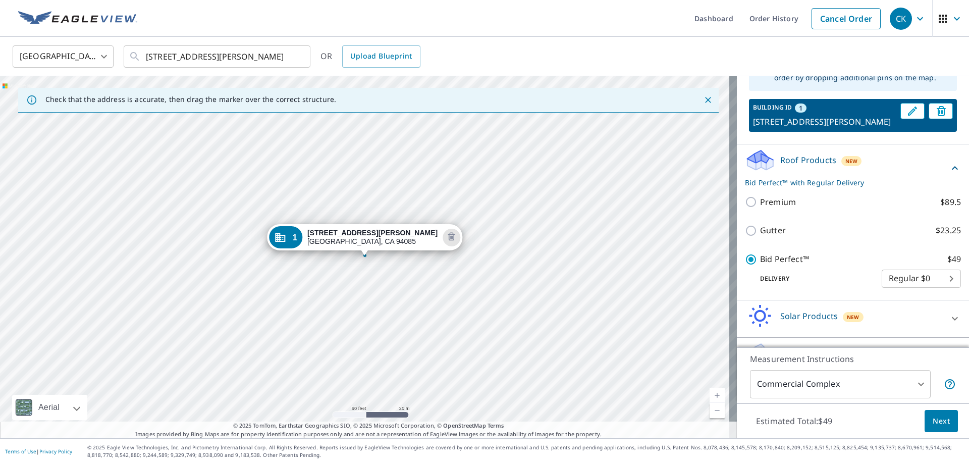
scroll to position [101, 0]
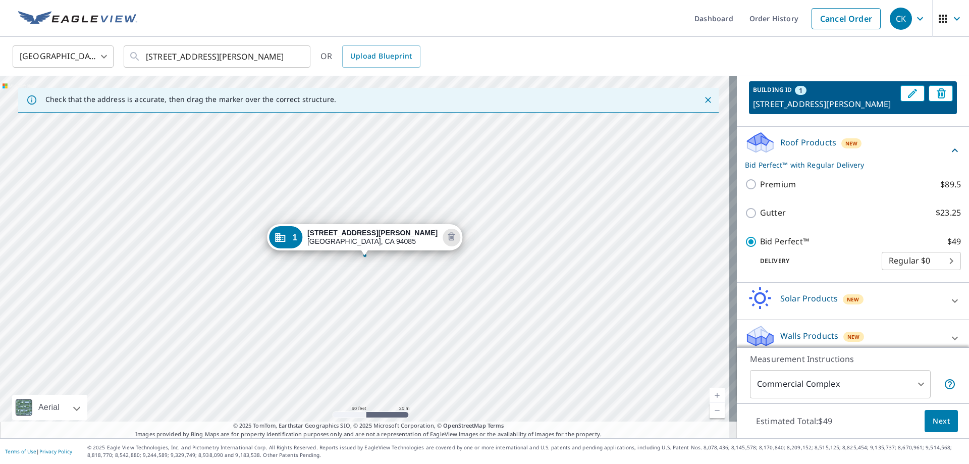
click at [302, 245] on div "1" at bounding box center [285, 237] width 33 height 22
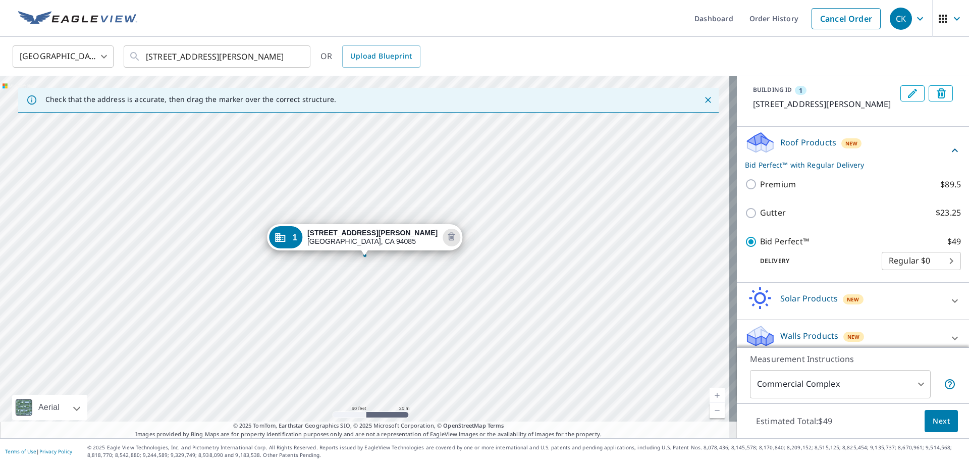
click at [321, 245] on div "1 355 N Wolfe Rd Sunnyvale, CA 94085" at bounding box center [368, 257] width 737 height 362
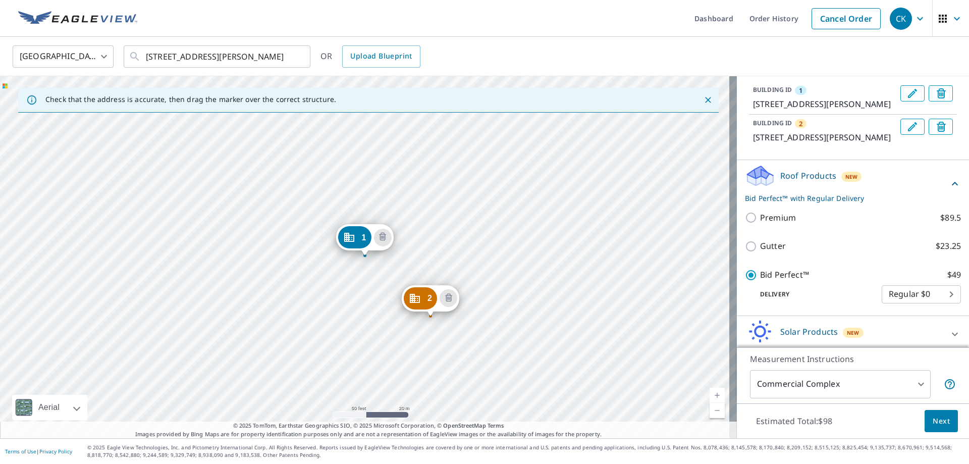
drag, startPoint x: 320, startPoint y: 239, endPoint x: 430, endPoint y: 313, distance: 132.2
click at [423, 298] on div "2" at bounding box center [420, 298] width 33 height 22
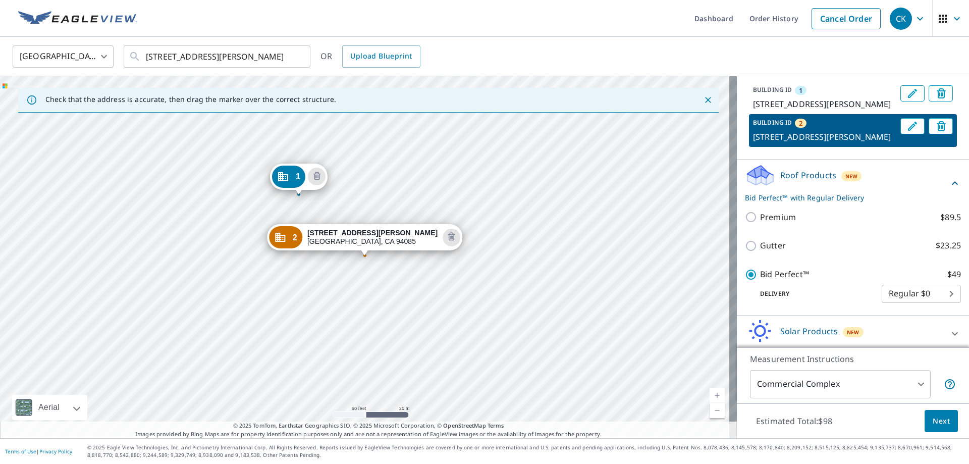
click at [423, 298] on div "1 355 N Wolfe Rd Sunnyvale, CA 94085 2 355 N Wolfe Rd Sunnyvale, CA 94085" at bounding box center [368, 257] width 737 height 362
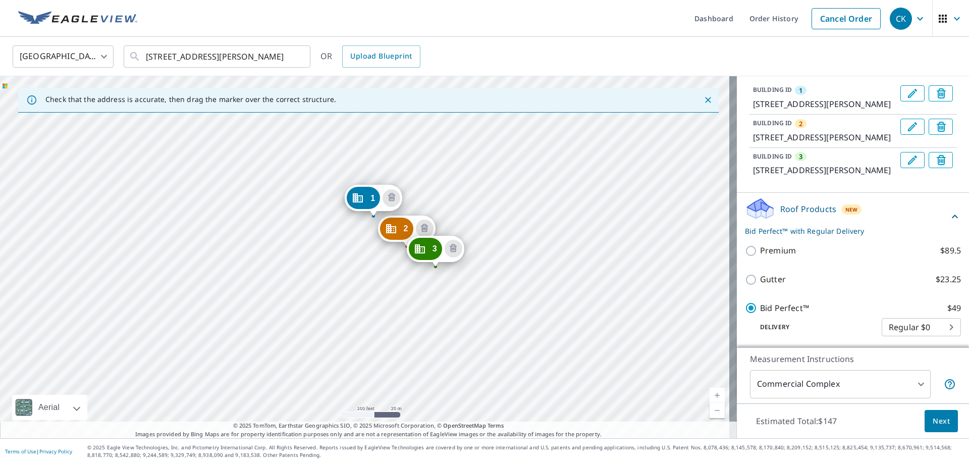
drag, startPoint x: 389, startPoint y: 326, endPoint x: 351, endPoint y: 265, distance: 71.9
click at [351, 265] on div "2 355 N Wolfe Rd Sunnyvale, CA 94085 3 355 N Wolfe Rd Sunnyvale, CA 94085 1 355…" at bounding box center [368, 257] width 737 height 362
drag, startPoint x: 433, startPoint y: 255, endPoint x: 404, endPoint y: 310, distance: 61.9
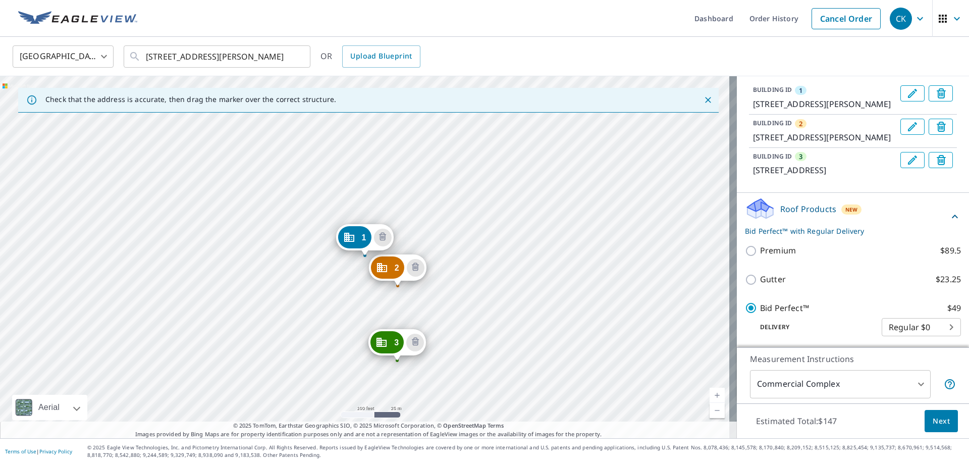
click at [388, 342] on div "3" at bounding box center [387, 342] width 33 height 22
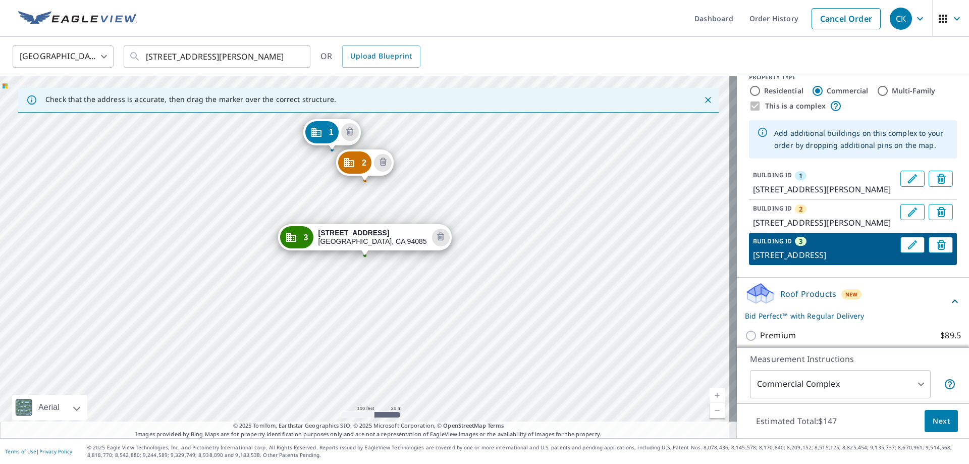
scroll to position [0, 0]
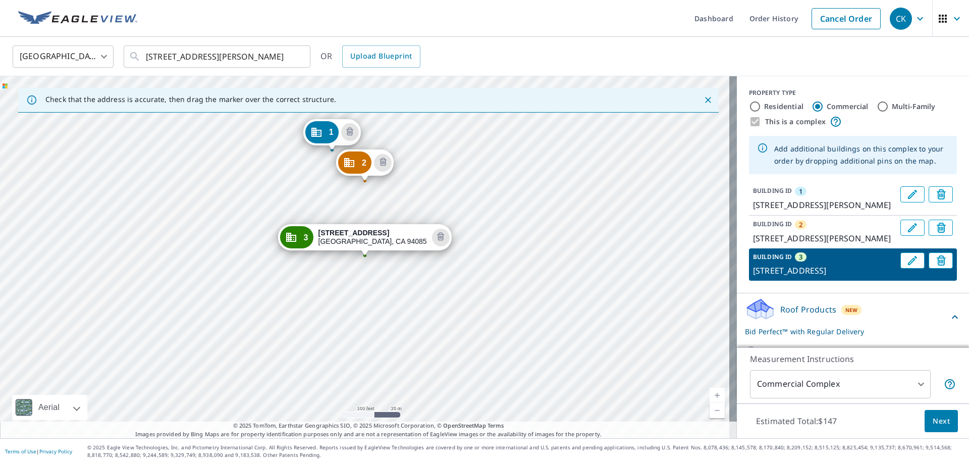
click at [313, 243] on div "3" at bounding box center [296, 237] width 33 height 22
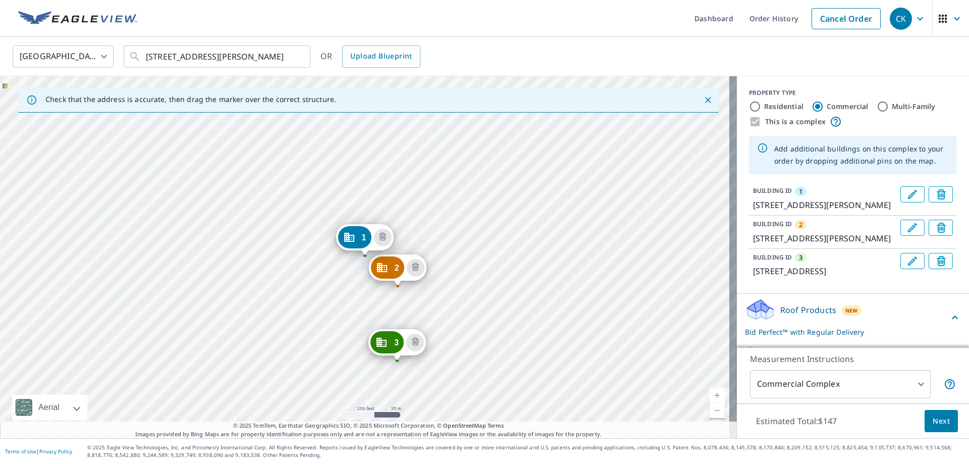
click at [322, 243] on div "2 355 N Wolfe Rd Sunnyvale, CA 94085 3 874 E Arques Ave Sunnyvale, CA 94085 1 3…" at bounding box center [368, 257] width 737 height 362
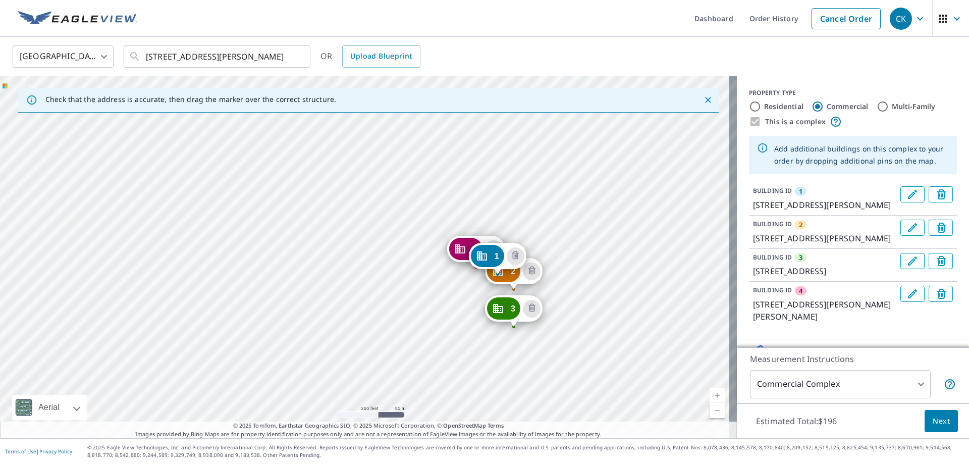
click at [937, 301] on icon "Delete building 4" at bounding box center [943, 295] width 12 height 12
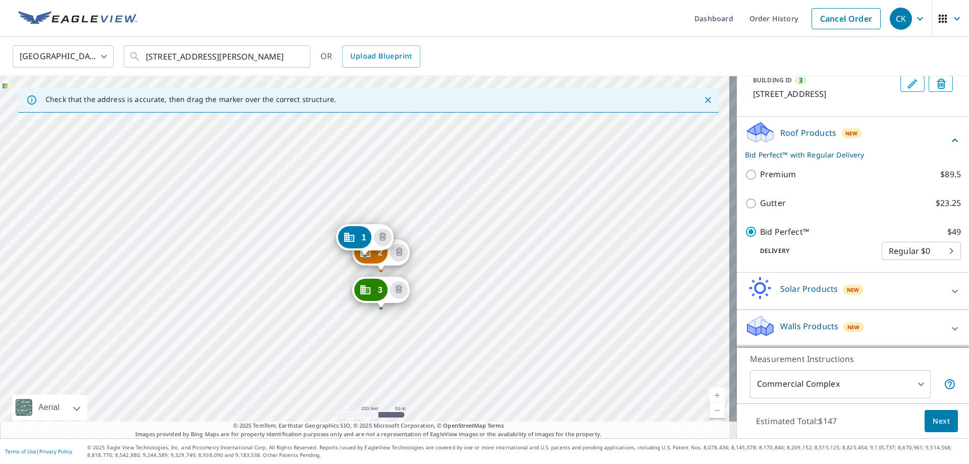
scroll to position [202, 0]
click at [933, 419] on span "Next" at bounding box center [941, 421] width 17 height 13
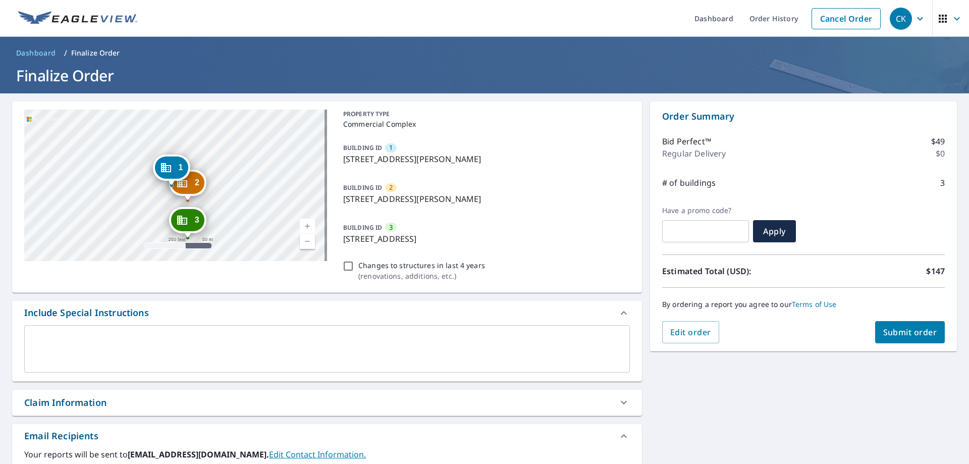
click at [172, 184] on div "Dropped pin, building 1, Commercial property, 355 N Wolfe Rd Sunnyvale, CA 94085" at bounding box center [171, 180] width 13 height 10
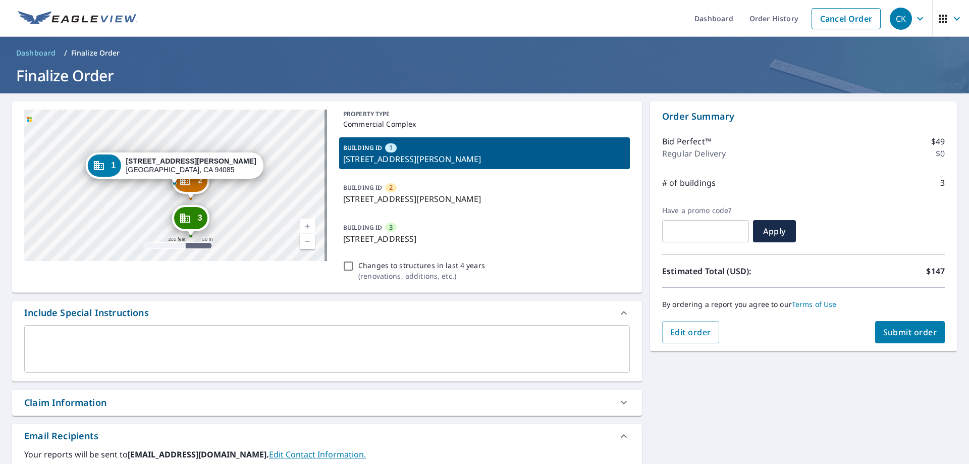
click at [893, 336] on span "Submit order" at bounding box center [911, 332] width 54 height 11
checkbox input "true"
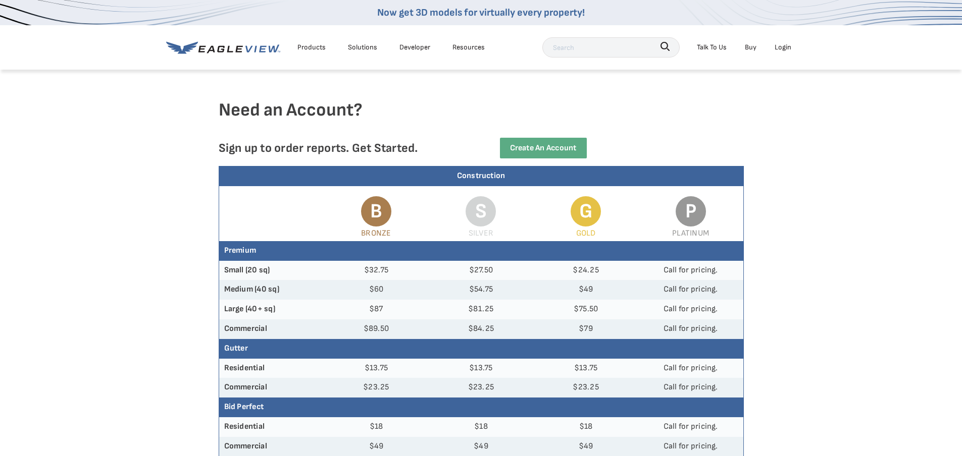
click at [694, 123] on h4 "Need an Account?" at bounding box center [481, 118] width 525 height 39
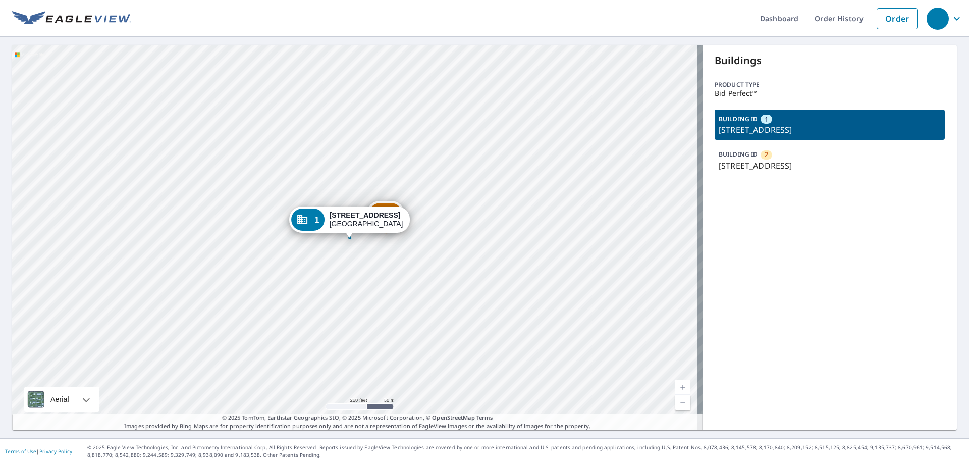
drag, startPoint x: 324, startPoint y: 218, endPoint x: 319, endPoint y: 220, distance: 5.4
click at [319, 220] on span "1" at bounding box center [317, 220] width 5 height 8
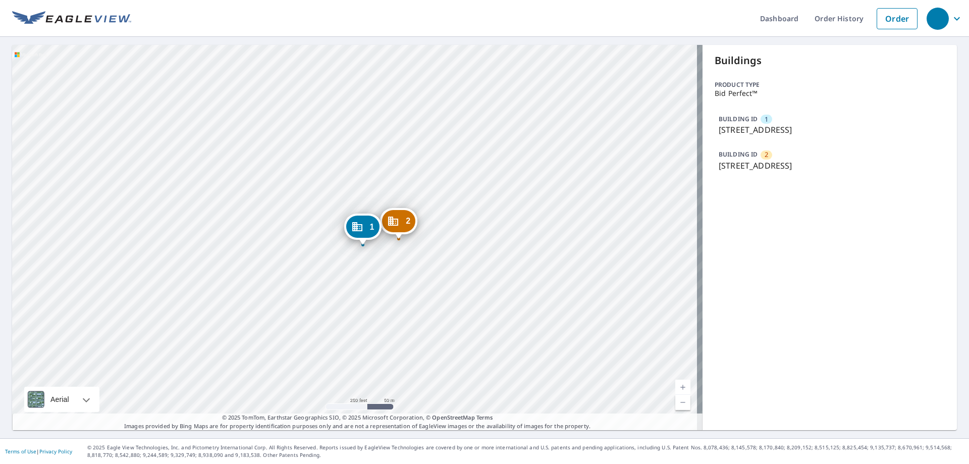
drag, startPoint x: 393, startPoint y: 229, endPoint x: 401, endPoint y: 238, distance: 12.2
click at [401, 238] on div "Dropped pin, building 2, Commercial property, 5560 Springhouse Dr Pleasanton, C…" at bounding box center [398, 234] width 13 height 10
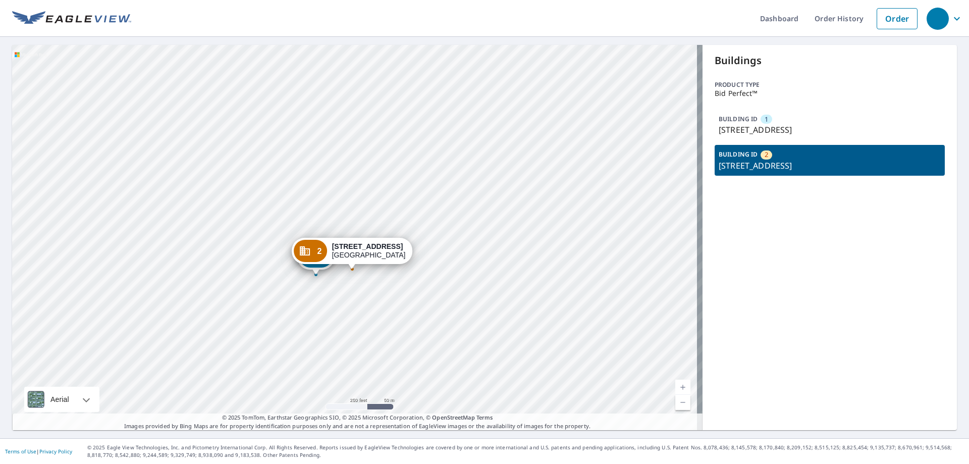
drag, startPoint x: 355, startPoint y: 233, endPoint x: 352, endPoint y: 266, distance: 33.4
click at [352, 266] on div "Dropped pin, building 2, Commercial property, 5560 Springhouse Dr Pleasanton, C…" at bounding box center [351, 264] width 13 height 10
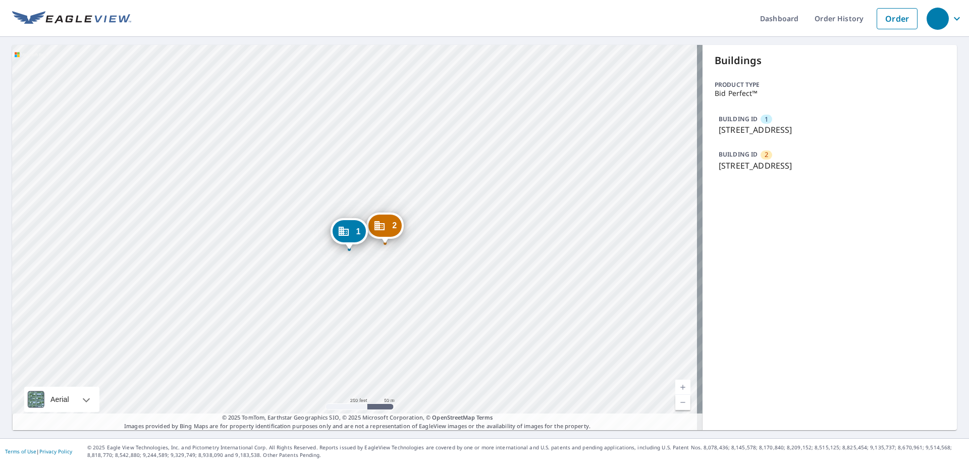
drag, startPoint x: 396, startPoint y: 208, endPoint x: 392, endPoint y: 220, distance: 12.9
click at [392, 220] on div "2" at bounding box center [385, 226] width 33 height 22
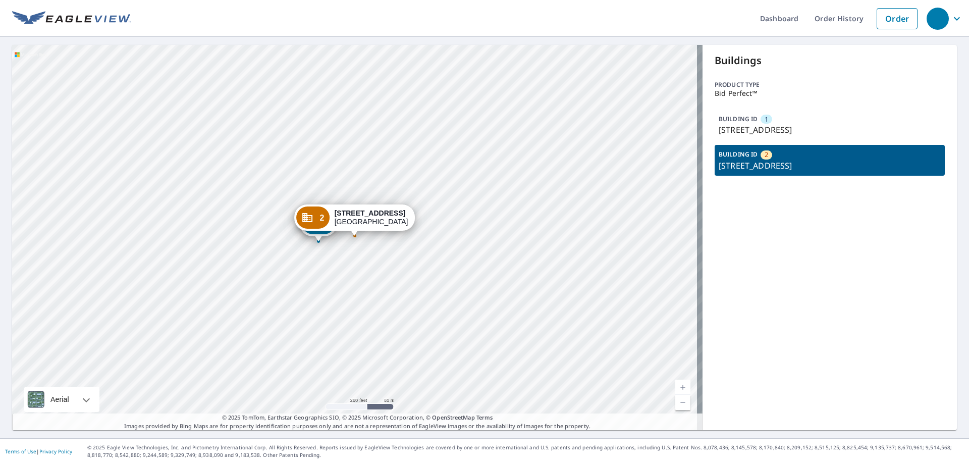
click at [327, 221] on div "2" at bounding box center [312, 218] width 33 height 22
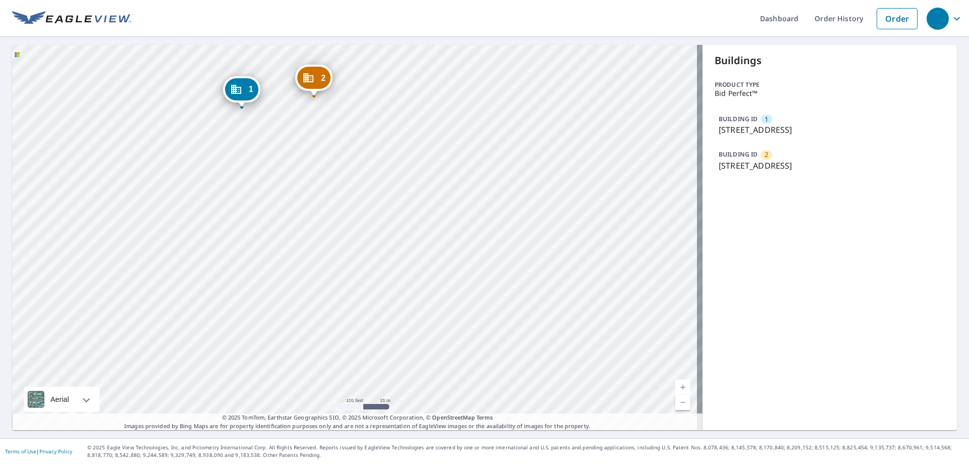
click at [820, 355] on div "Buildings Product type Bid Perfect™ BUILDING ID 1 5580 Springhouse Dr, Pleasant…" at bounding box center [830, 237] width 254 height 385
click at [881, 23] on link "Order" at bounding box center [897, 18] width 41 height 21
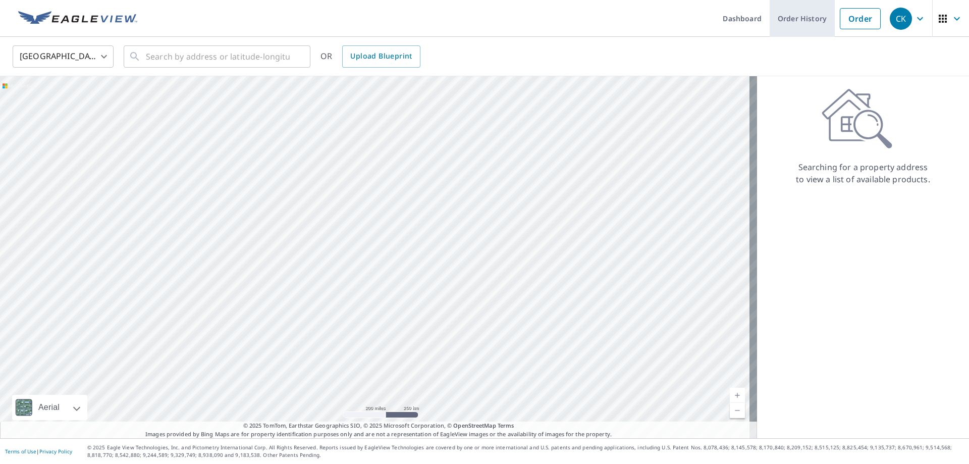
click at [793, 22] on link "Order History" at bounding box center [802, 18] width 65 height 37
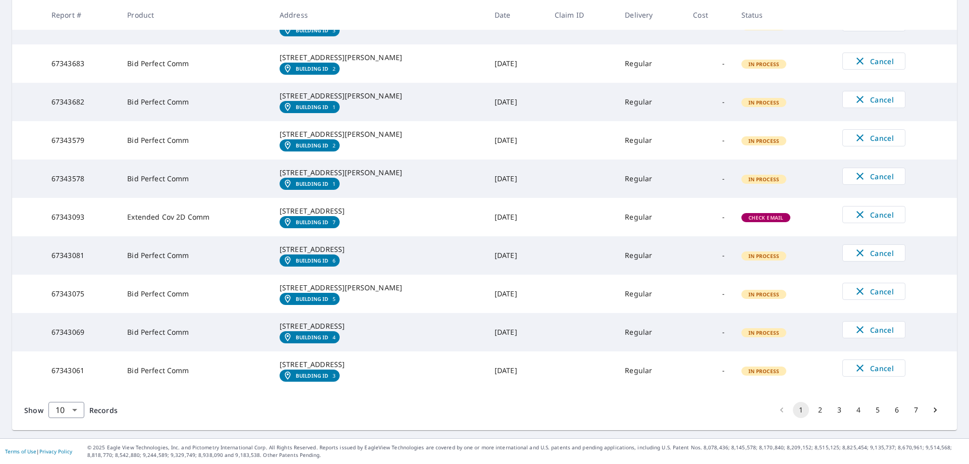
scroll to position [319, 0]
click at [815, 412] on button "2" at bounding box center [820, 410] width 16 height 16
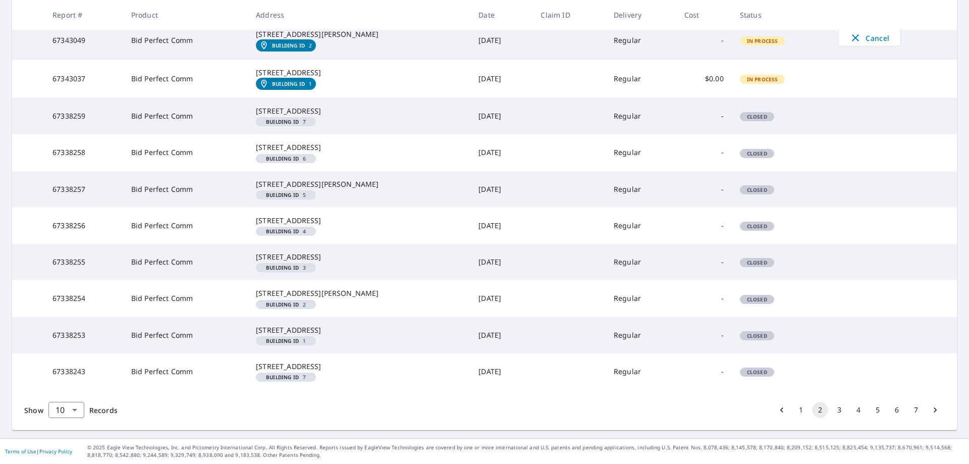
scroll to position [303, 0]
click at [793, 412] on button "1" at bounding box center [801, 410] width 16 height 16
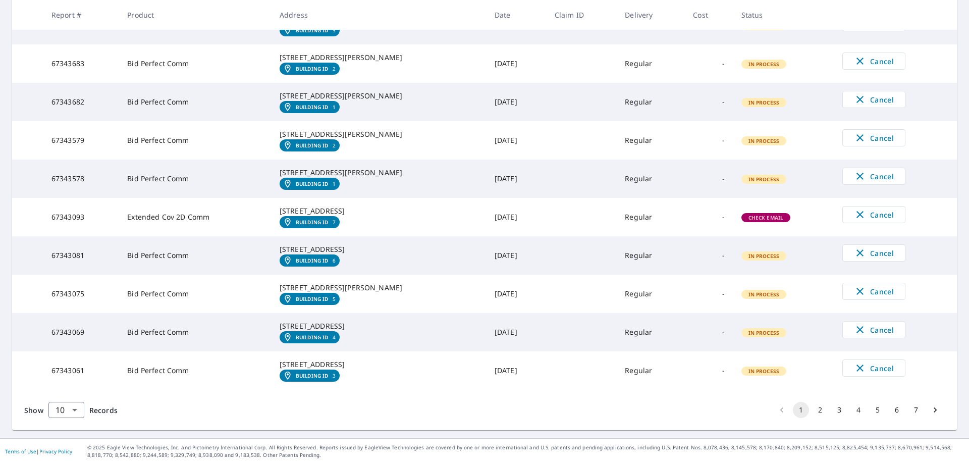
scroll to position [319, 0]
click at [813, 410] on button "2" at bounding box center [820, 410] width 16 height 16
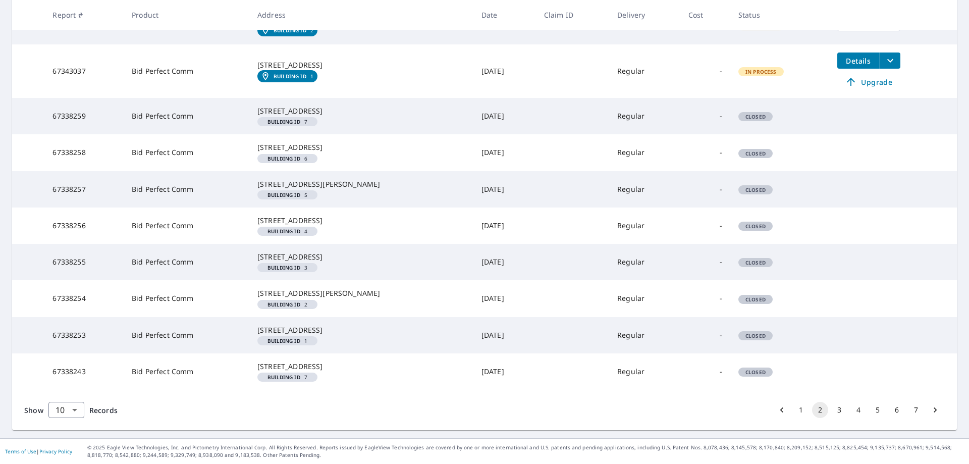
scroll to position [303, 0]
click at [793, 417] on button "1" at bounding box center [801, 410] width 16 height 16
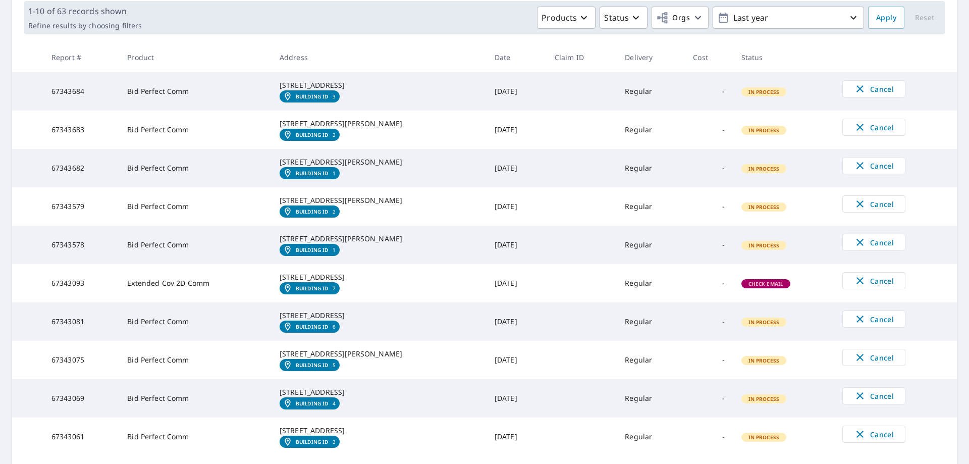
scroll to position [202, 0]
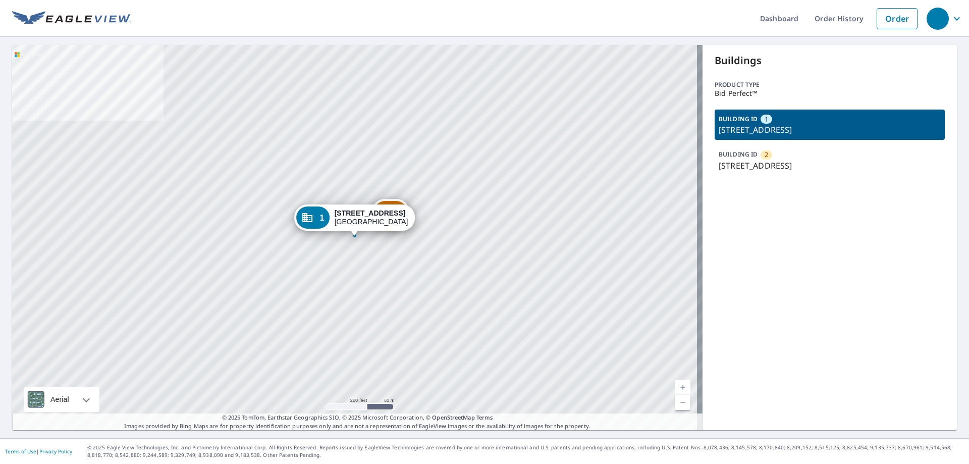
click at [355, 230] on div "1 [STREET_ADDRESS][PERSON_NAME]" at bounding box center [354, 217] width 121 height 26
